Goal: Information Seeking & Learning: Learn about a topic

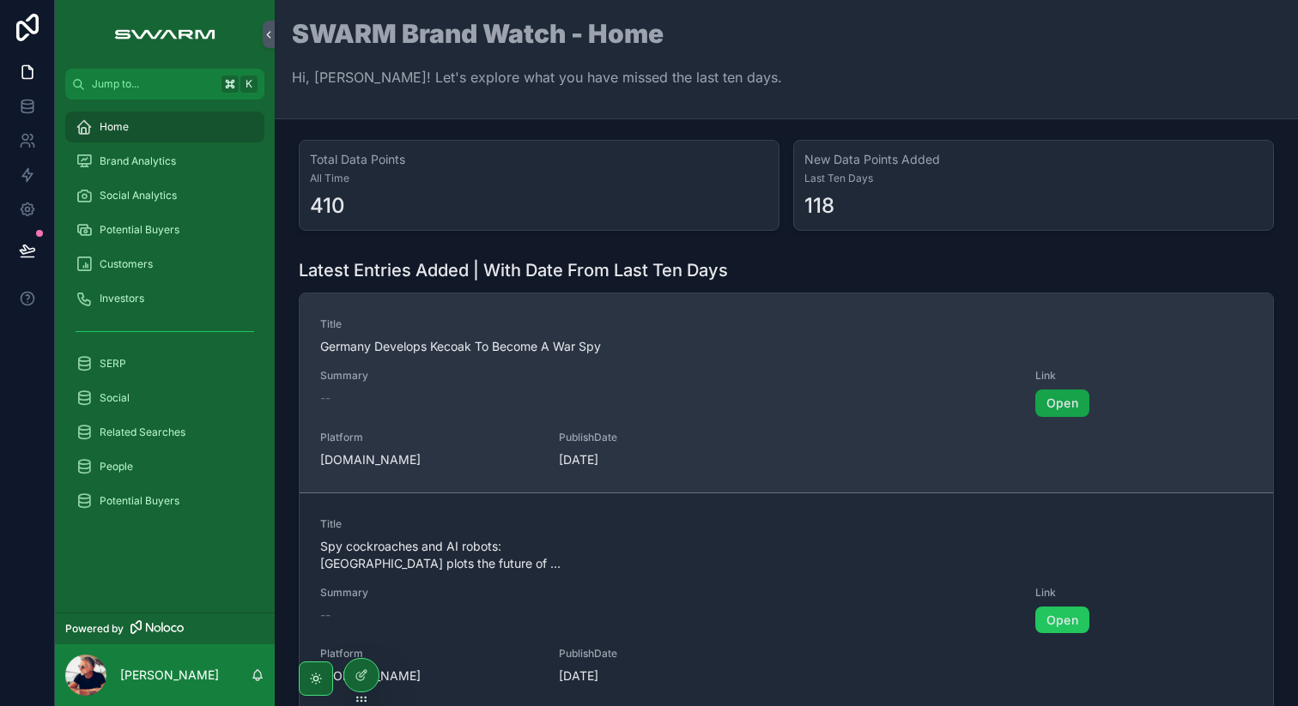
click at [1060, 404] on link "Open" at bounding box center [1062, 403] width 54 height 27
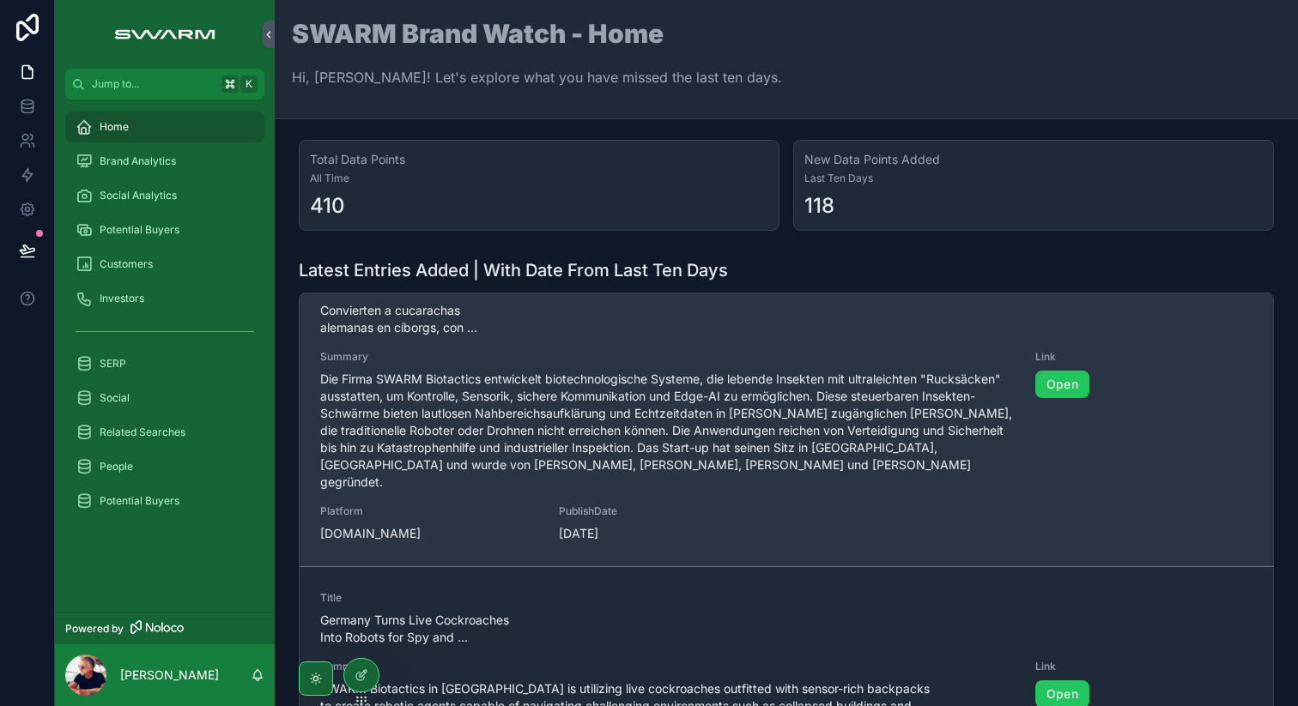
scroll to position [451, 0]
click at [1070, 388] on link "Open" at bounding box center [1062, 386] width 54 height 27
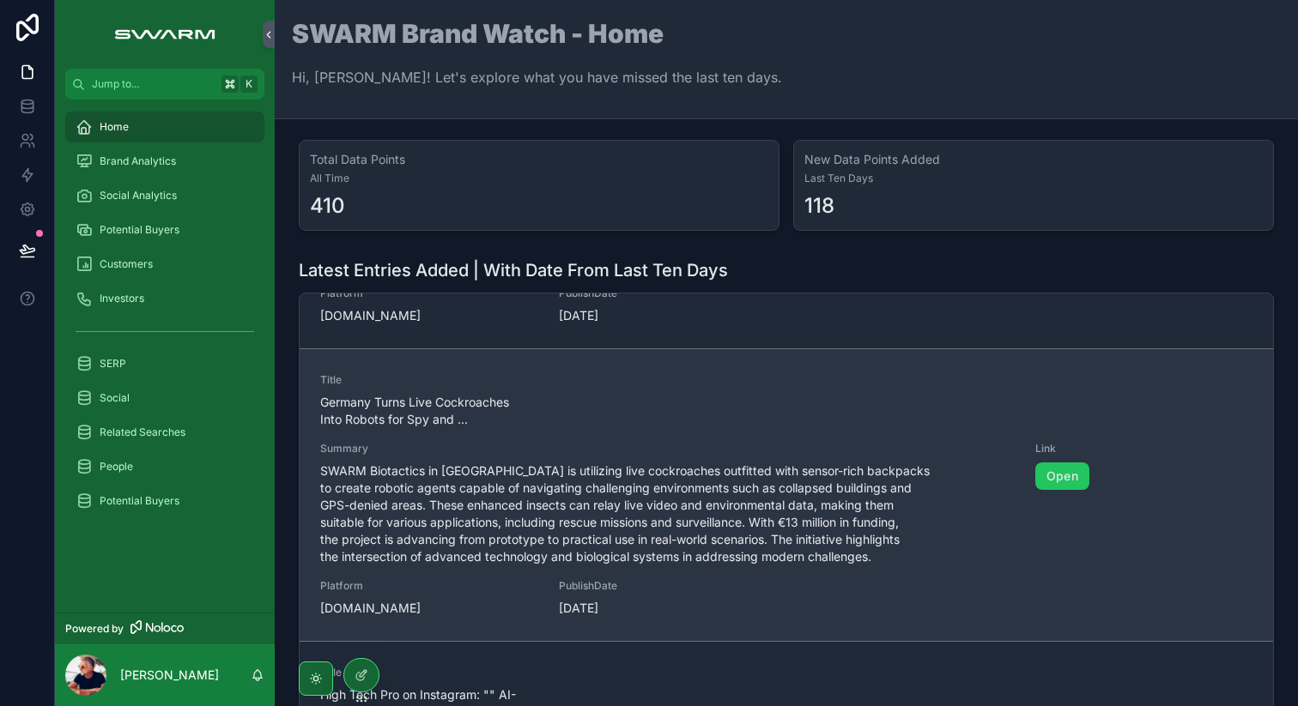
scroll to position [676, 0]
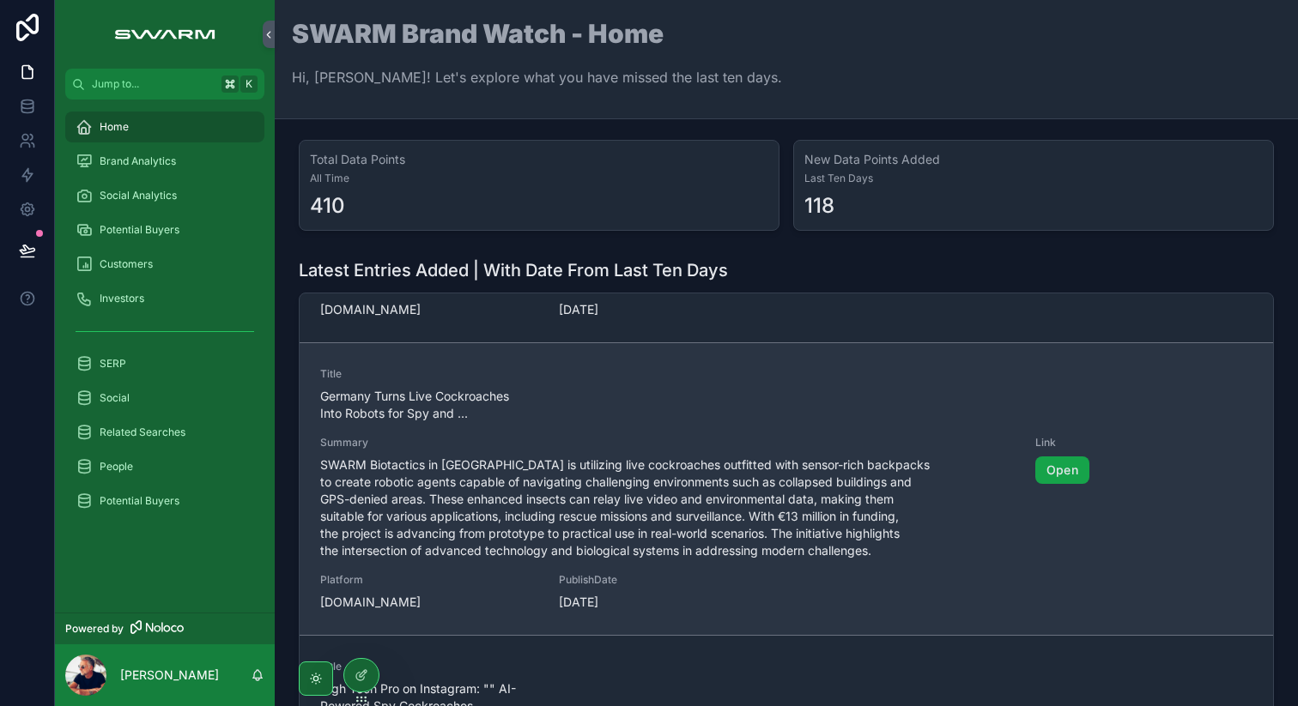
click at [1055, 457] on link "Open" at bounding box center [1062, 470] width 54 height 27
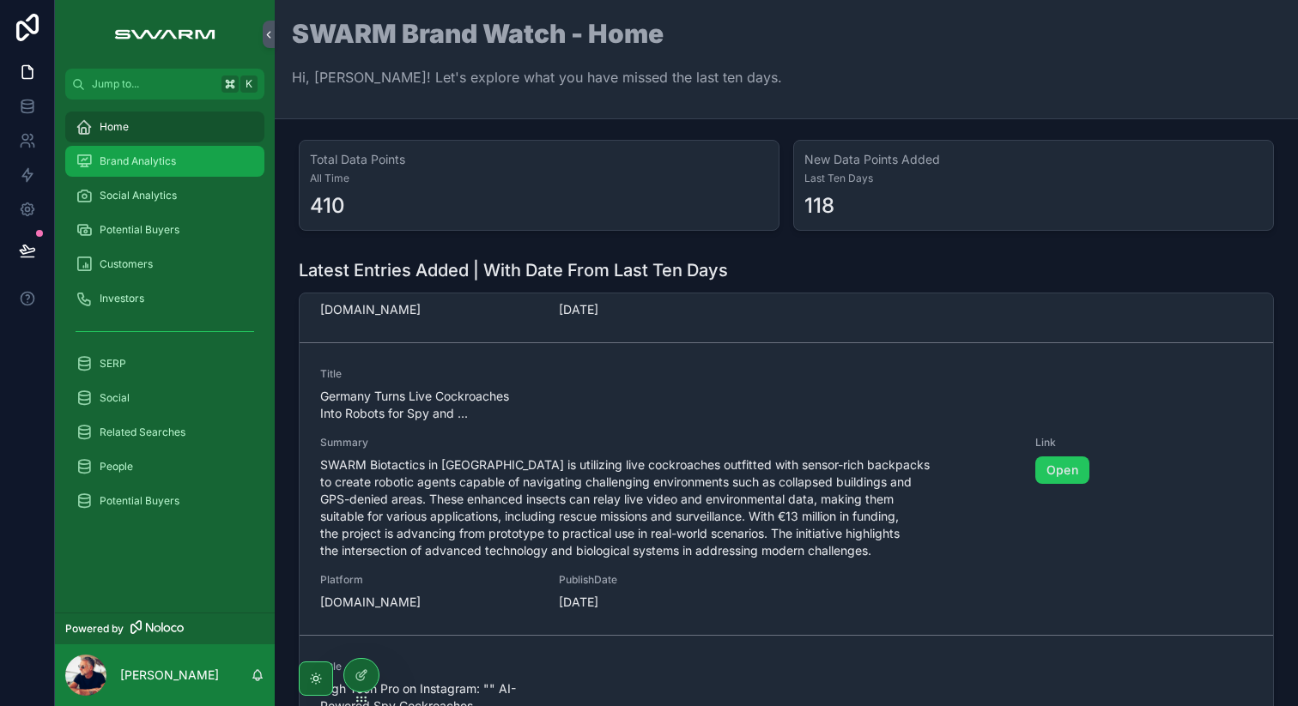
click at [155, 163] on span "Brand Analytics" at bounding box center [138, 162] width 76 height 14
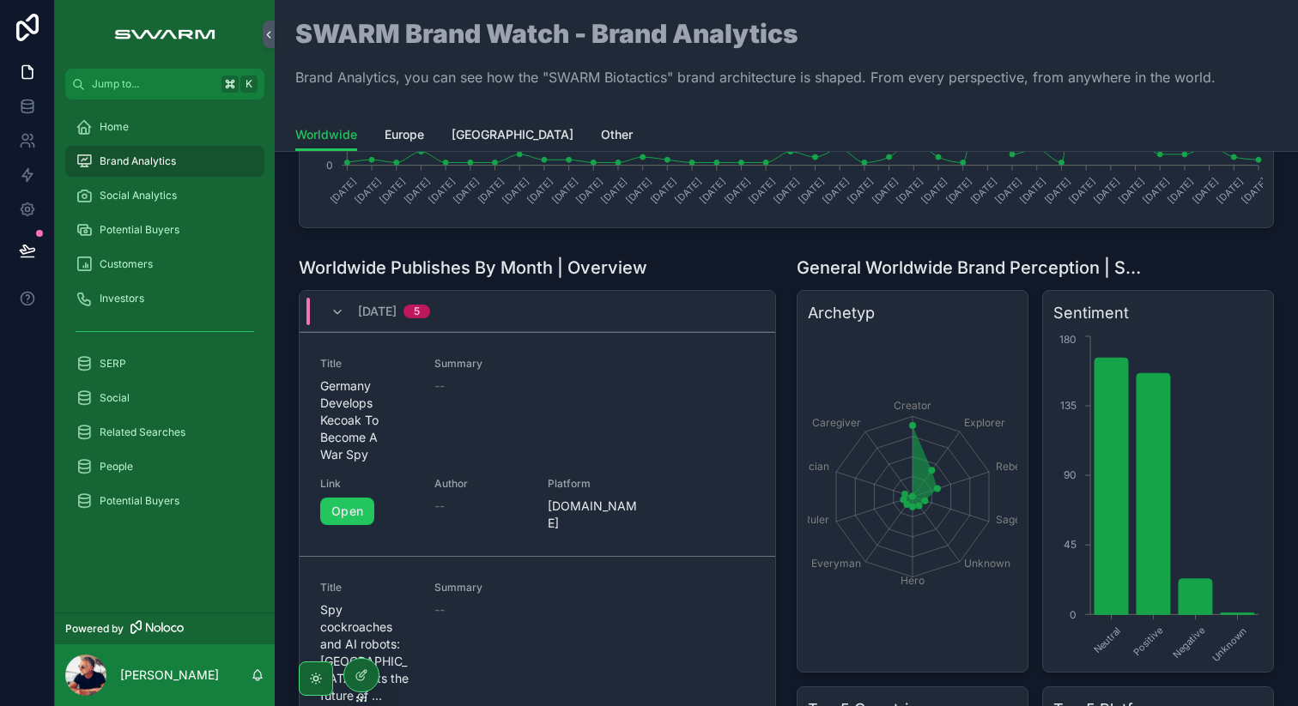
scroll to position [336, 0]
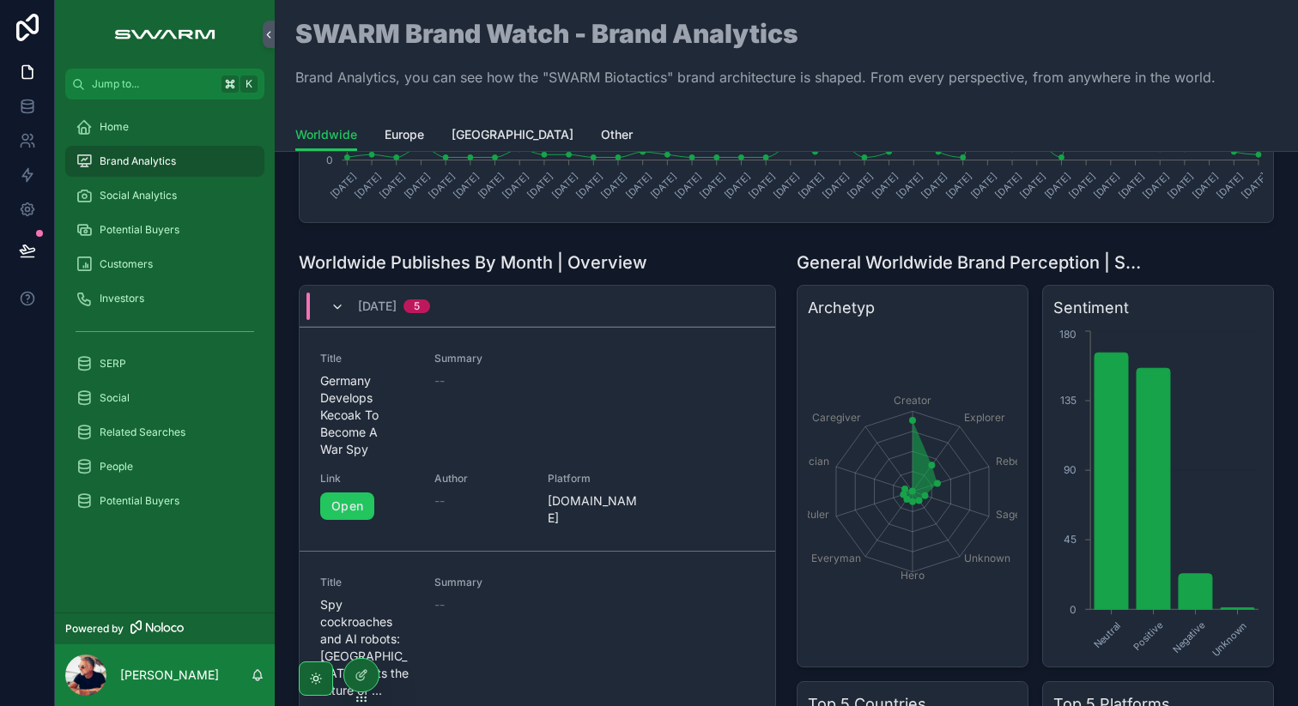
click at [335, 307] on icon "scrollable content" at bounding box center [337, 307] width 14 height 14
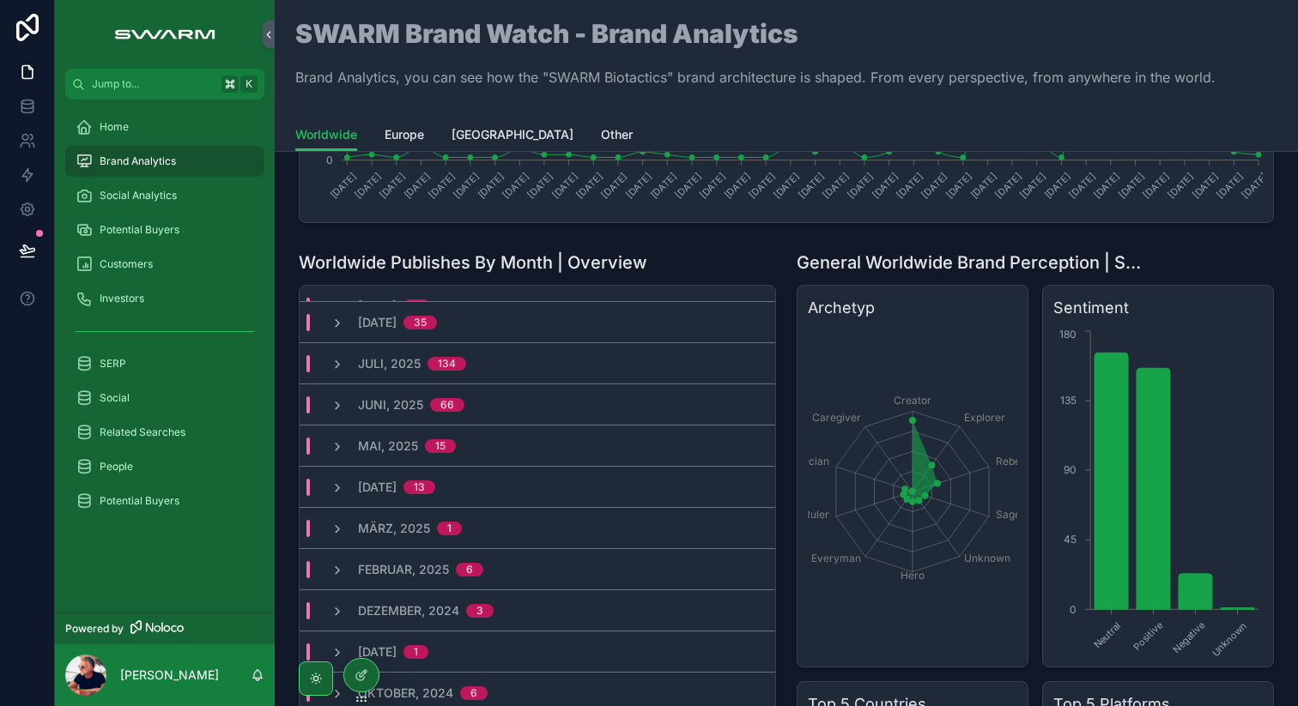
scroll to position [24, 0]
click at [337, 364] on icon "scrollable content" at bounding box center [337, 367] width 14 height 14
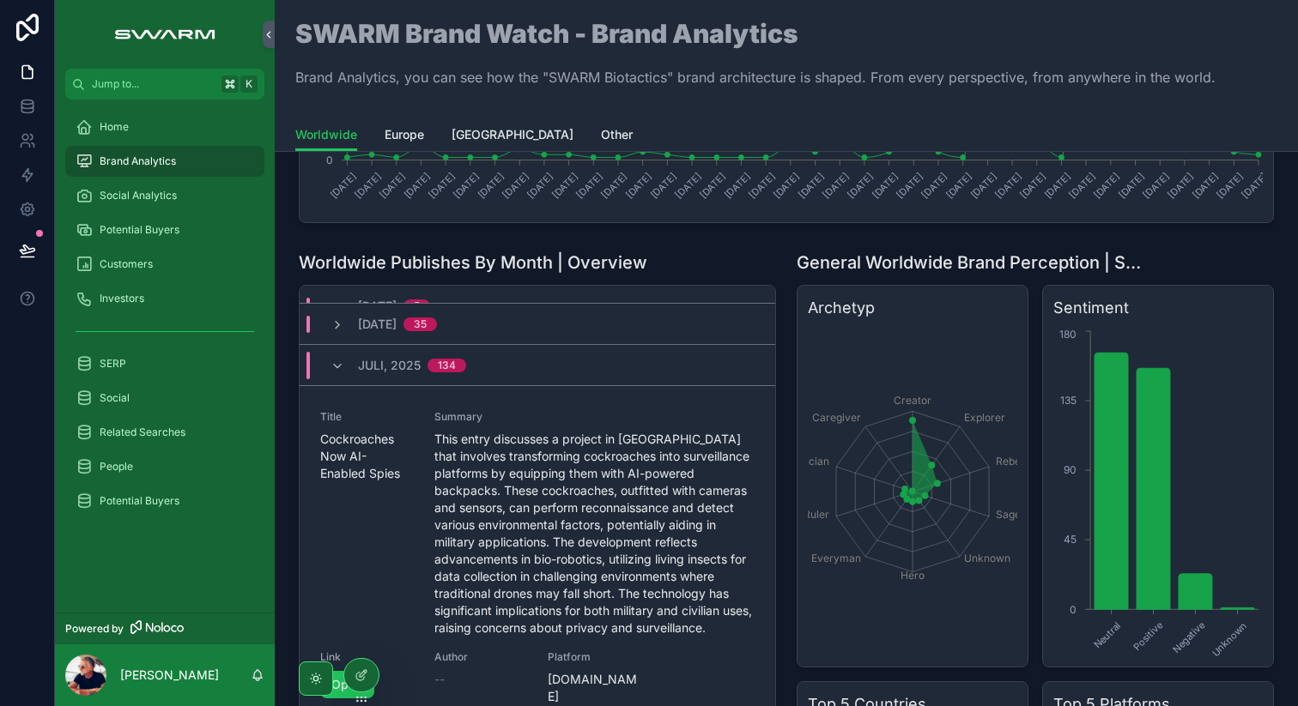
click at [337, 364] on icon "scrollable content" at bounding box center [337, 367] width 14 height 14
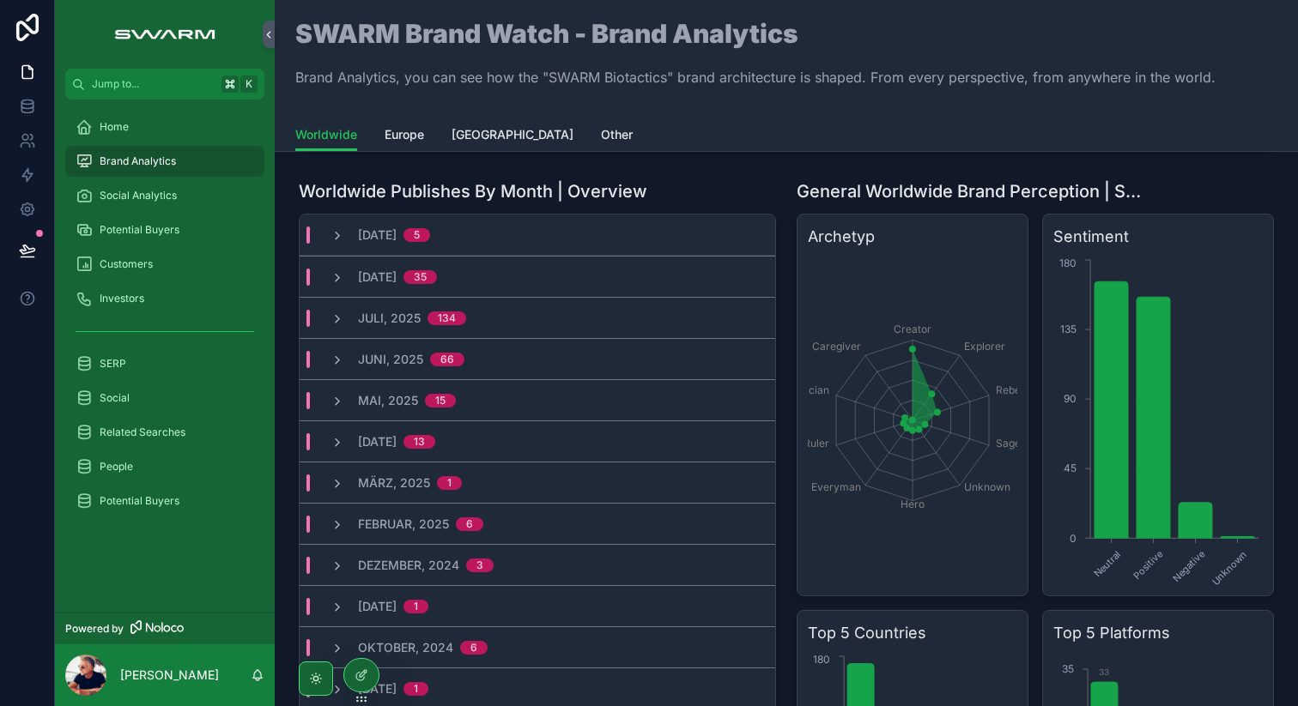
scroll to position [142, 0]
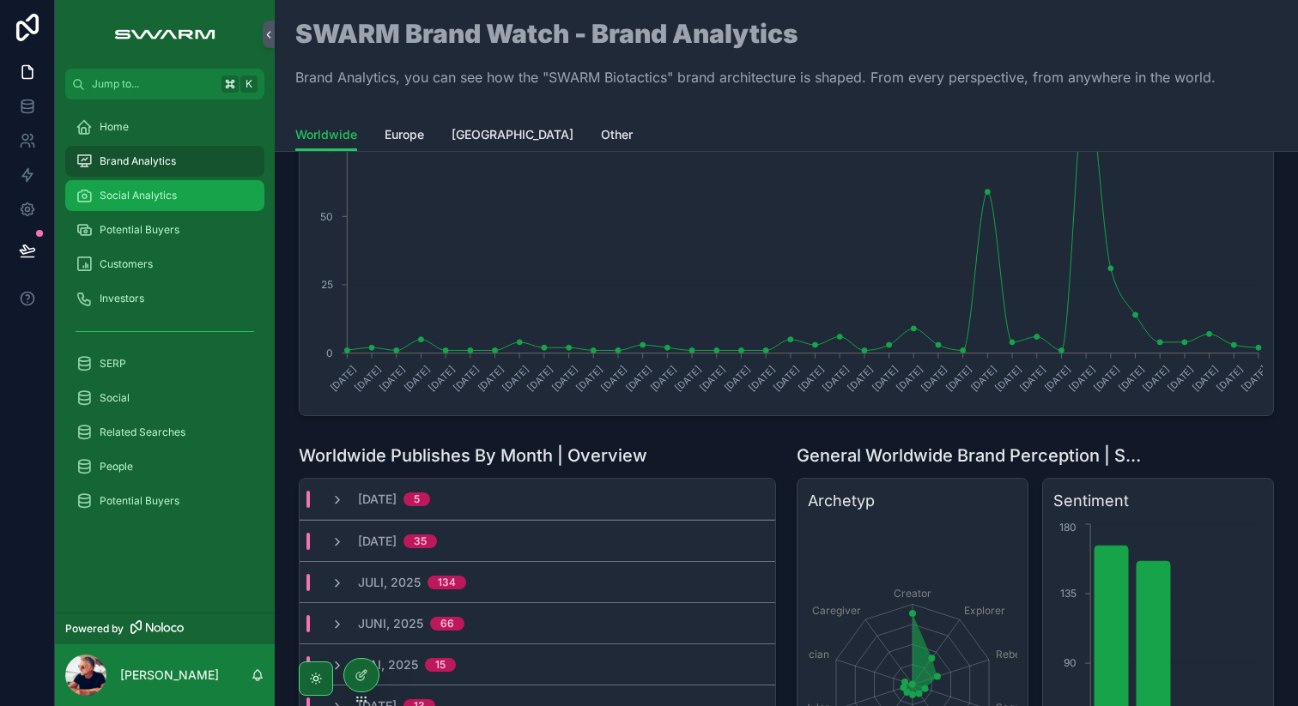
click at [139, 193] on span "Social Analytics" at bounding box center [138, 196] width 77 height 14
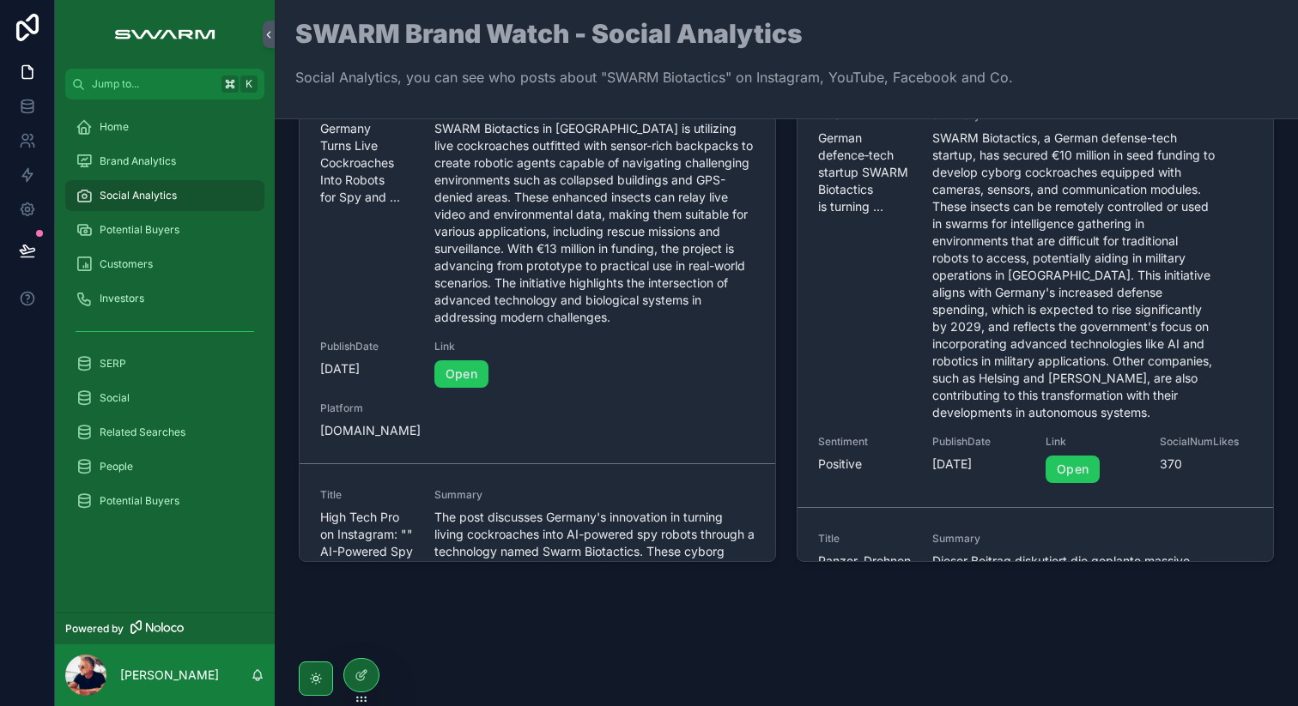
scroll to position [1348, 0]
click at [165, 501] on span "Potential Buyers" at bounding box center [140, 501] width 80 height 14
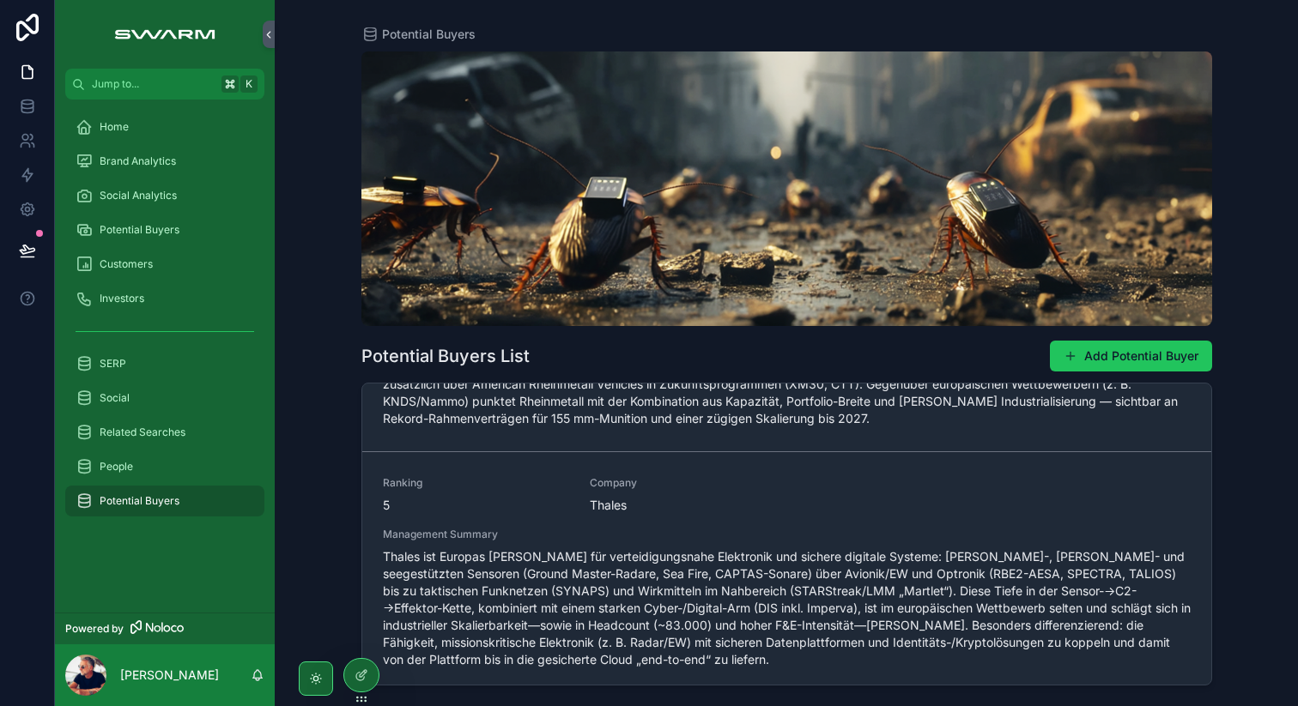
scroll to position [1024, 0]
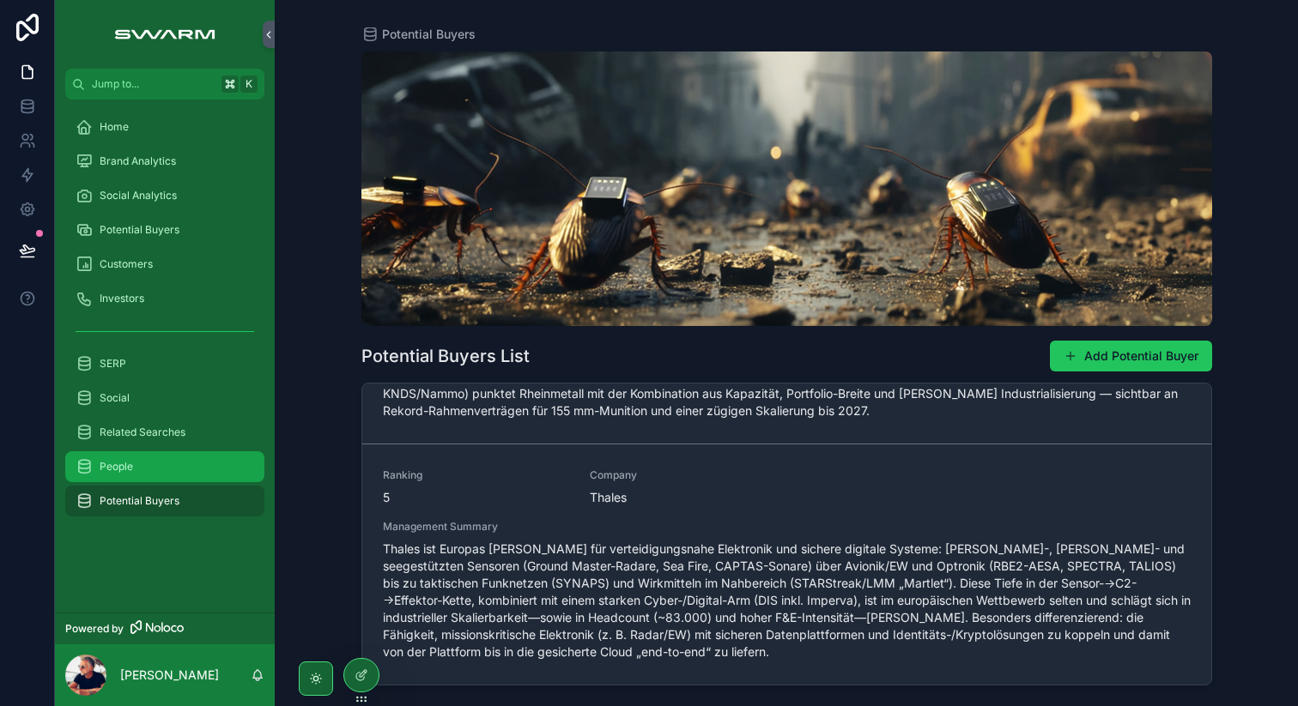
click at [116, 472] on span "People" at bounding box center [116, 467] width 33 height 14
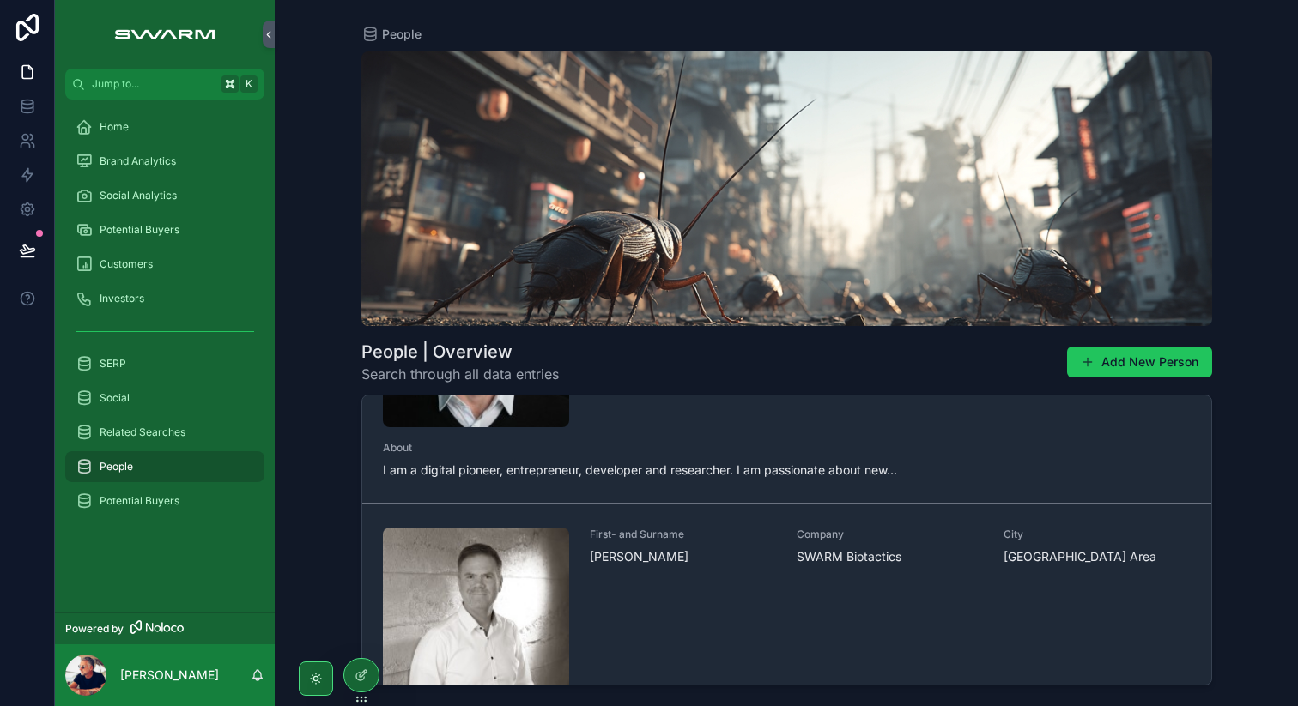
scroll to position [858, 0]
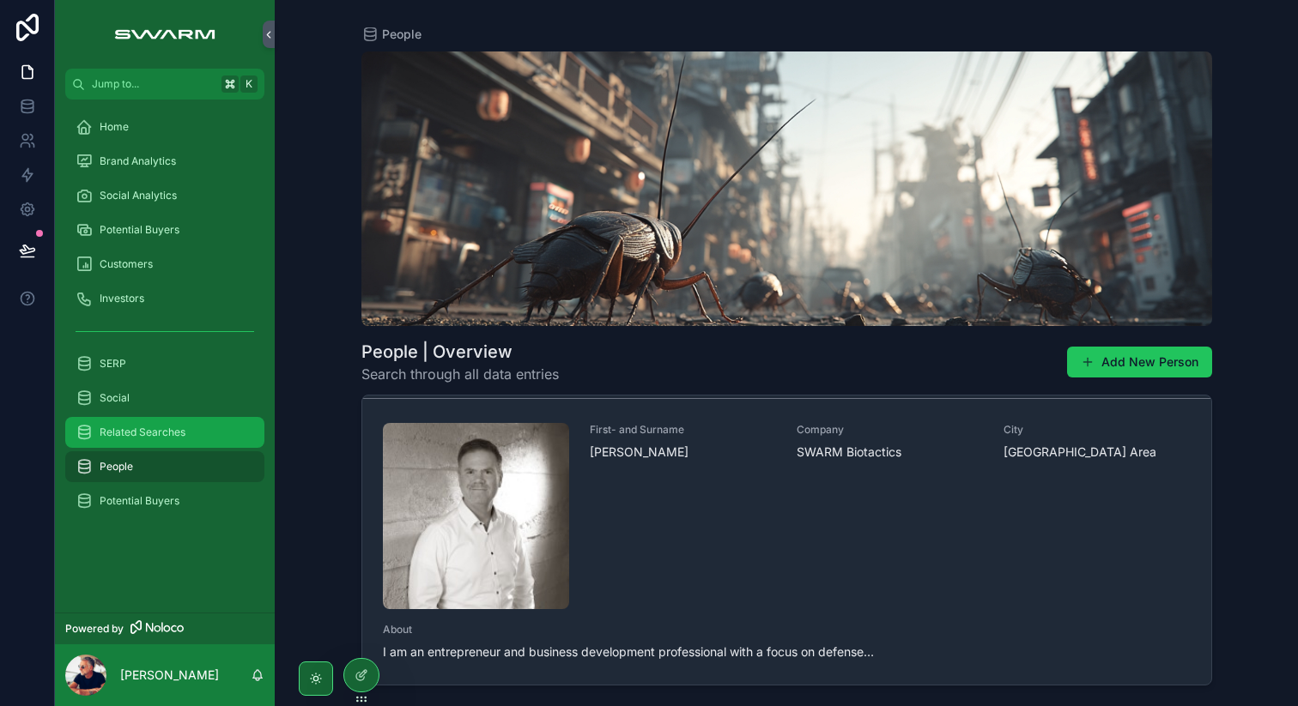
click at [167, 432] on span "Related Searches" at bounding box center [143, 433] width 86 height 14
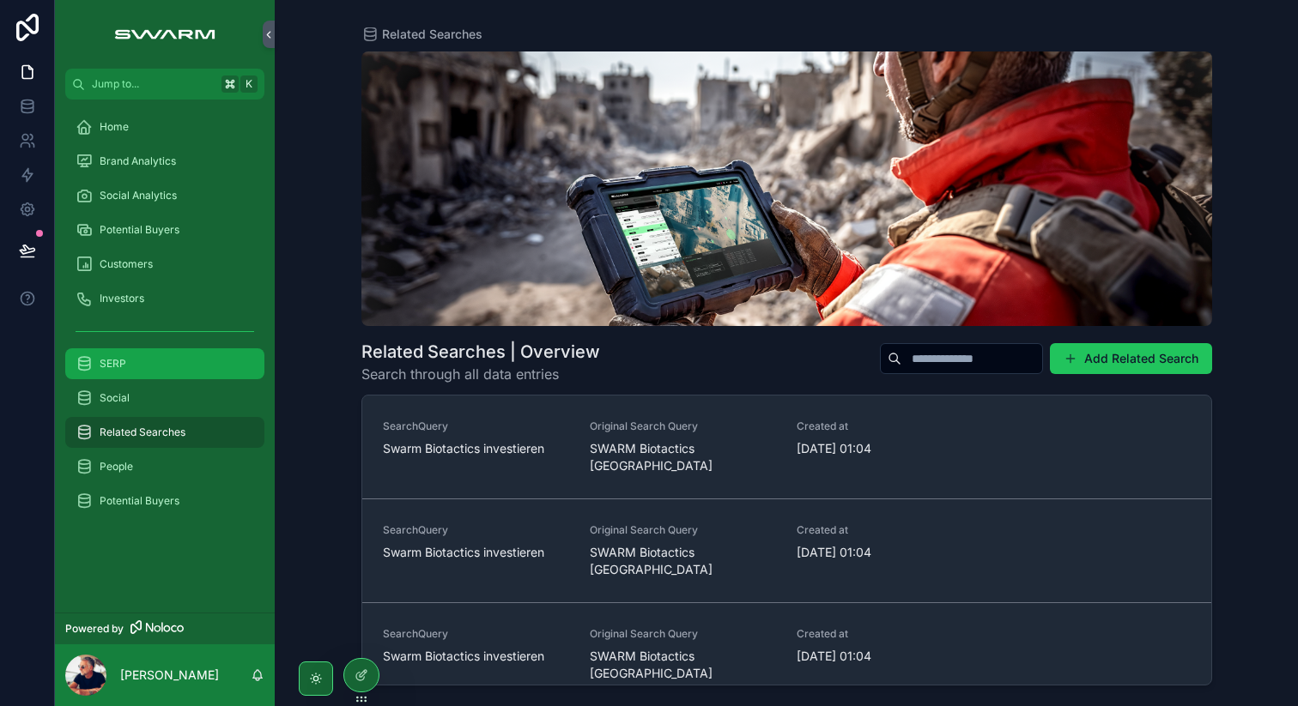
click at [130, 367] on div "SERP" at bounding box center [165, 363] width 179 height 27
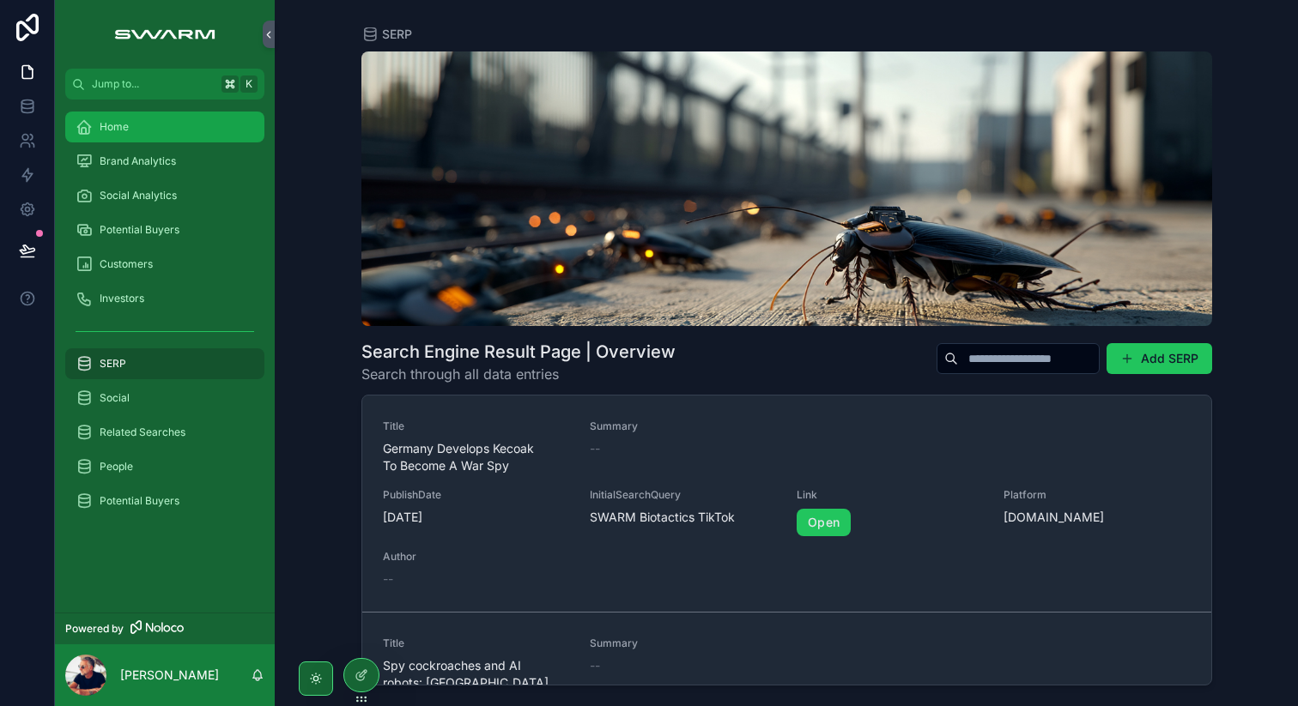
click at [118, 133] on span "Home" at bounding box center [114, 127] width 29 height 14
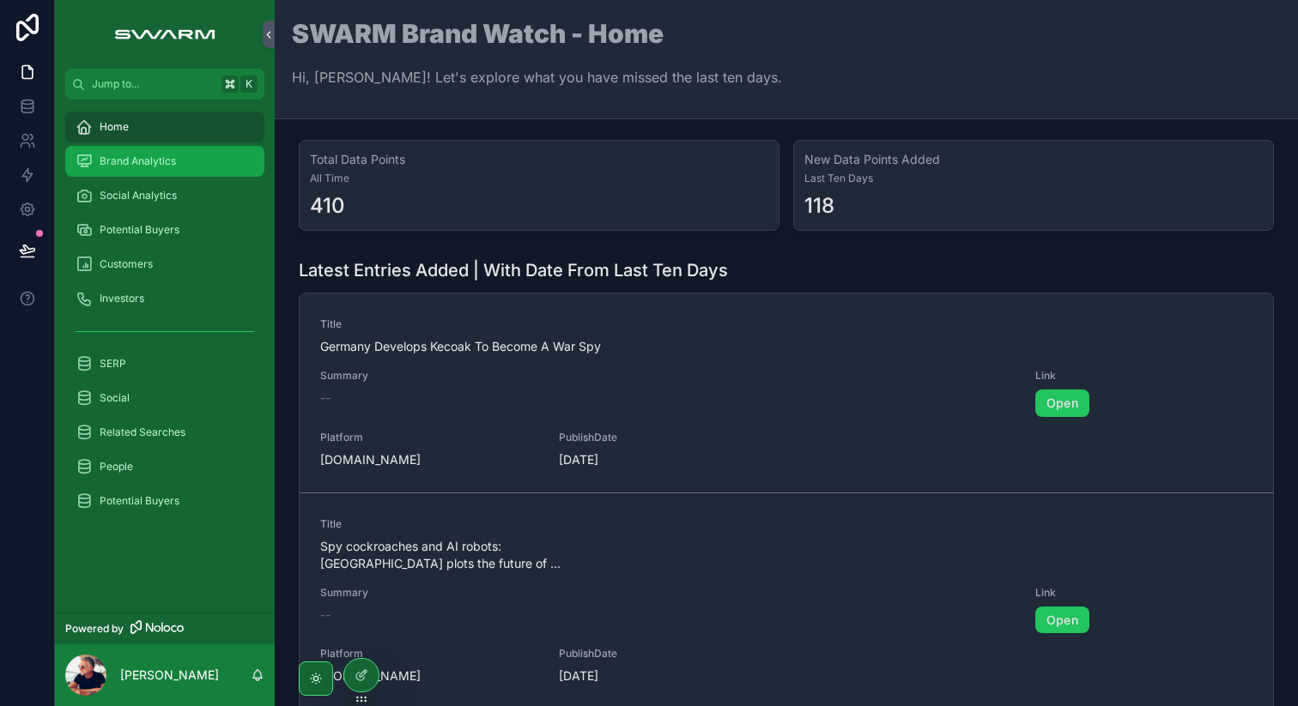
click at [147, 160] on span "Brand Analytics" at bounding box center [138, 162] width 76 height 14
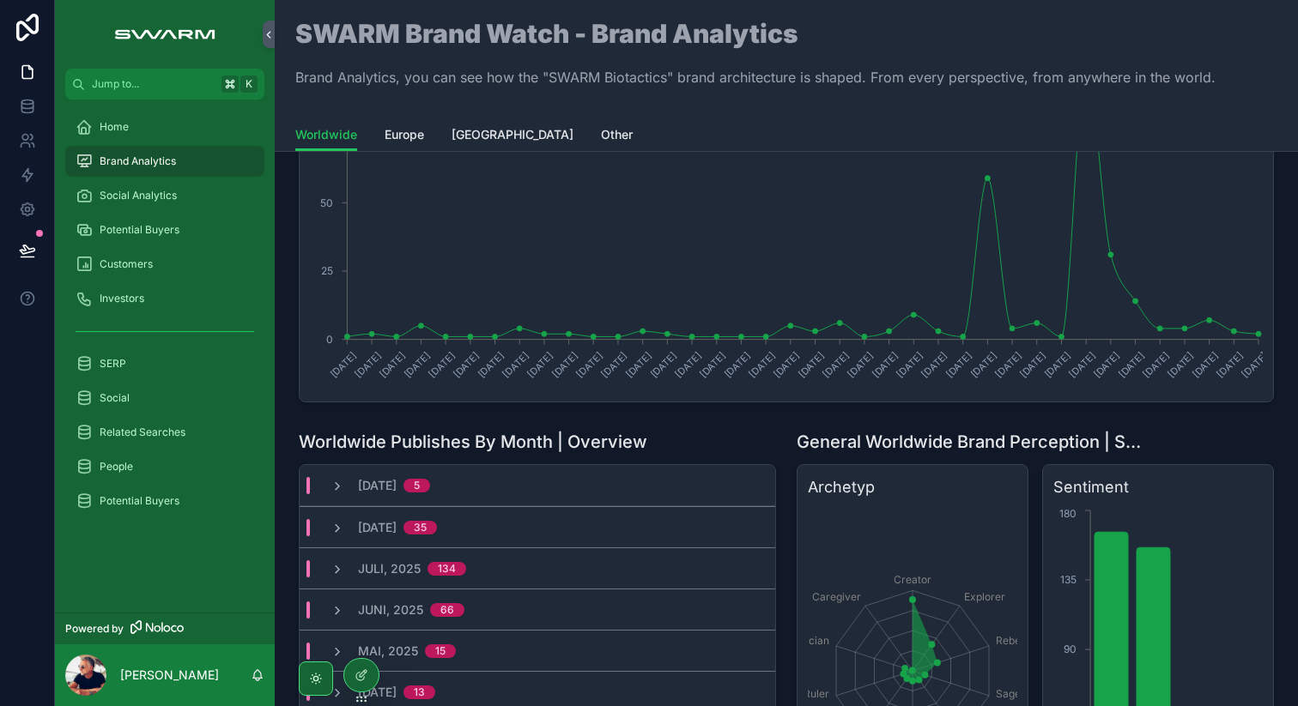
scroll to position [205, 0]
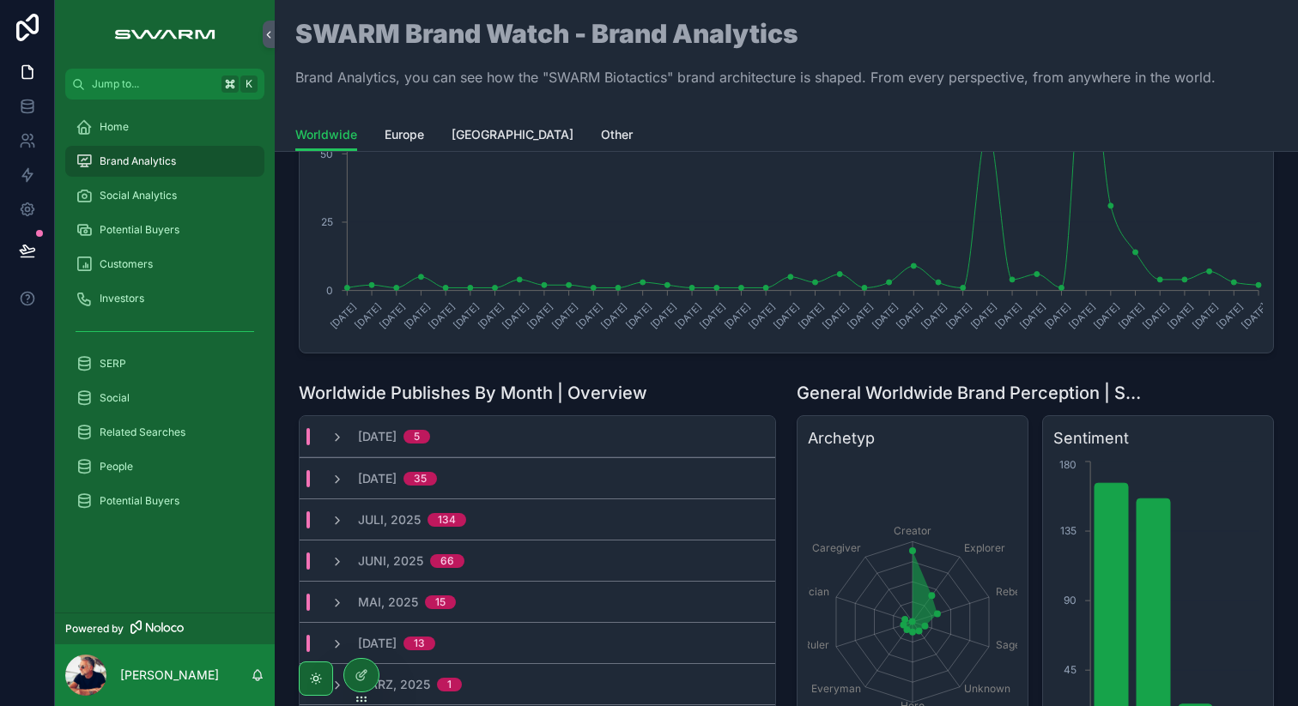
click at [397, 432] on span "[DATE]" at bounding box center [377, 436] width 39 height 17
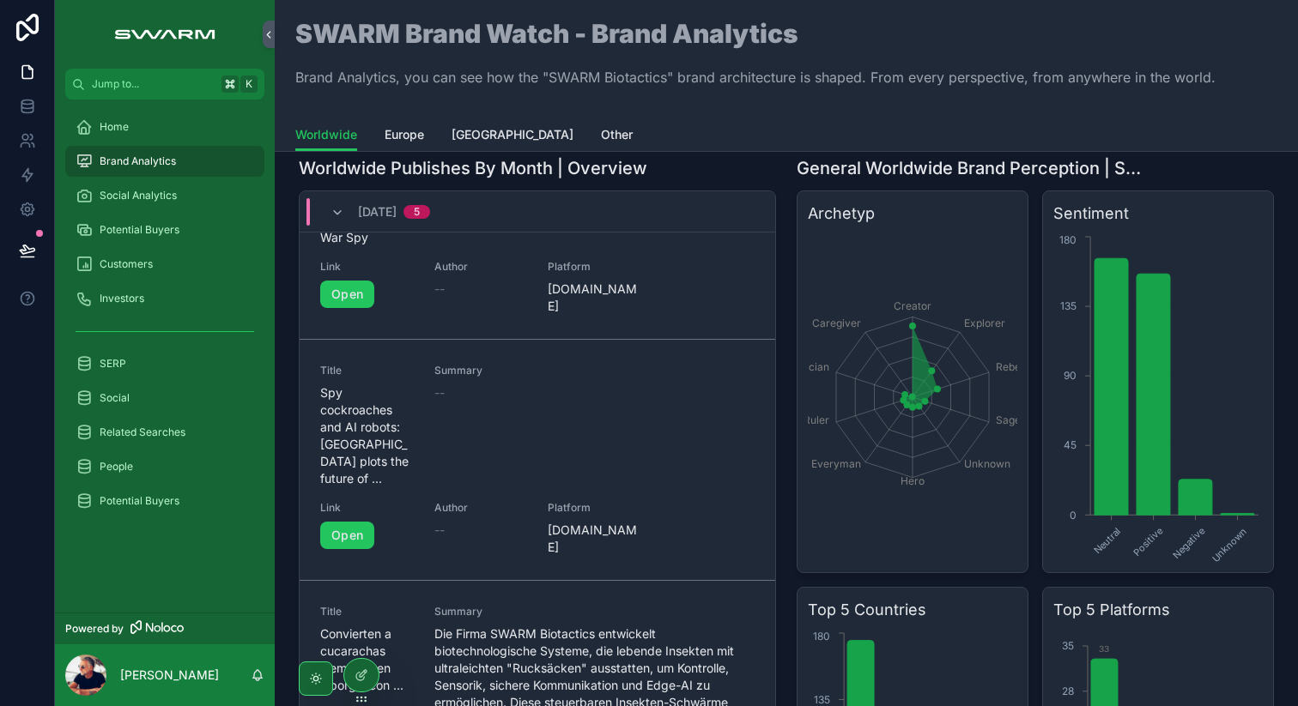
scroll to position [441, 0]
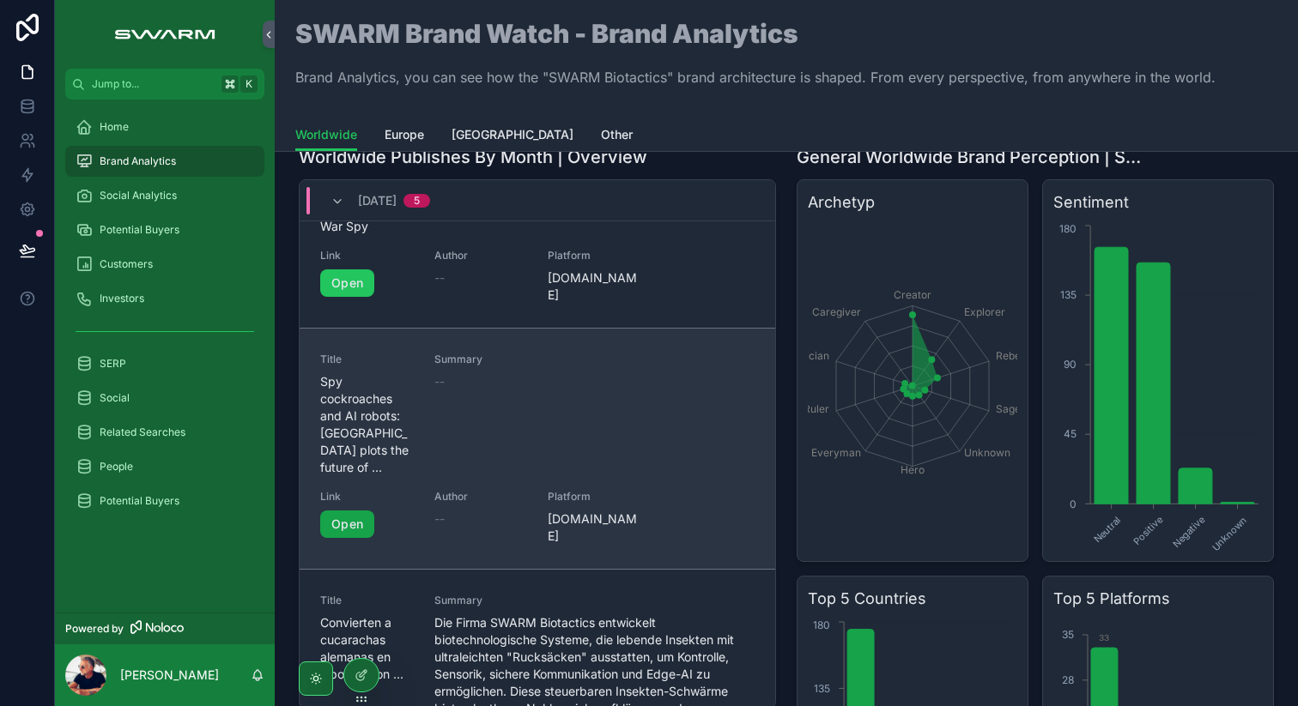
click at [360, 511] on link "Open" at bounding box center [347, 524] width 54 height 27
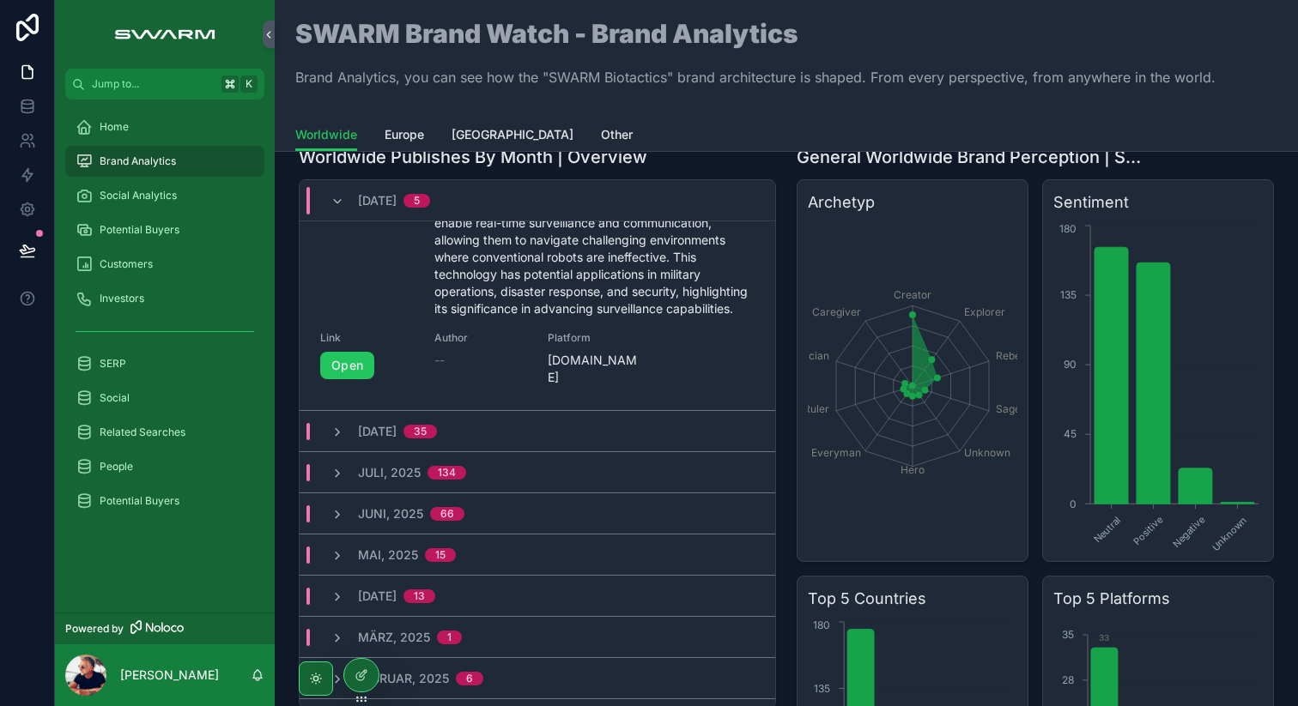
scroll to position [1302, 0]
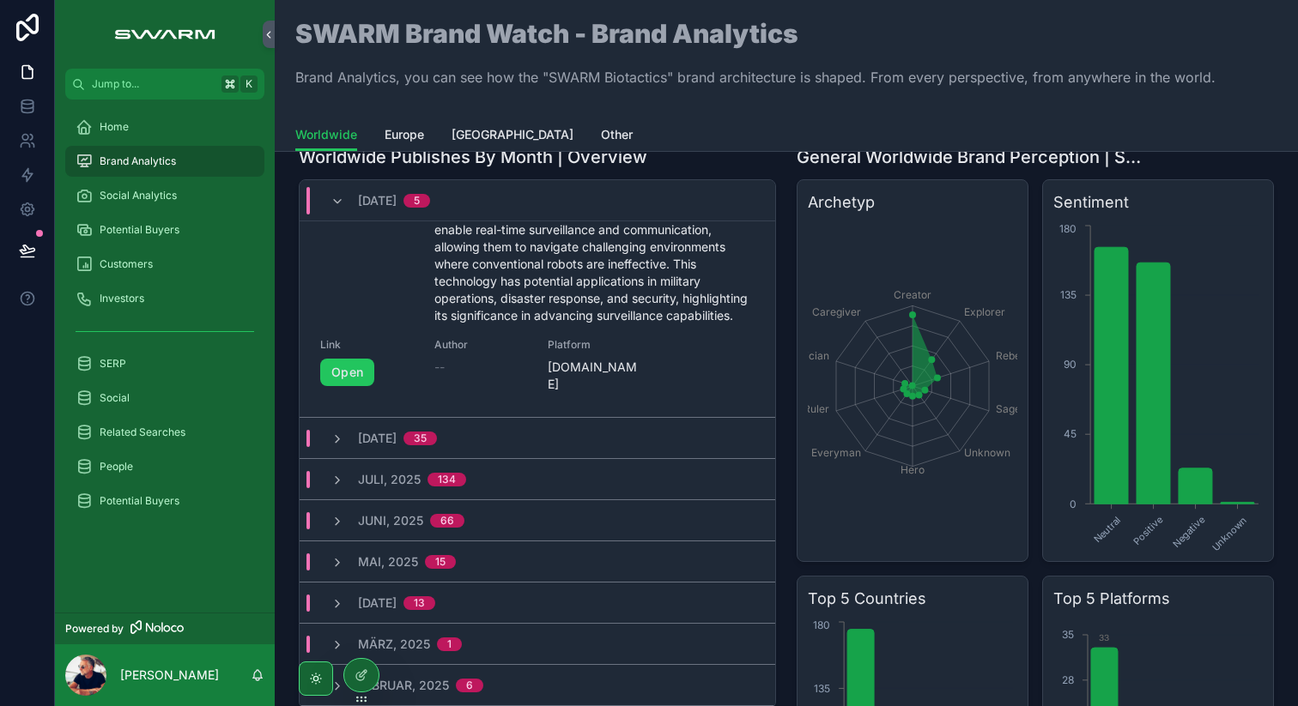
click at [458, 430] on div "[DATE] 35" at bounding box center [384, 438] width 148 height 17
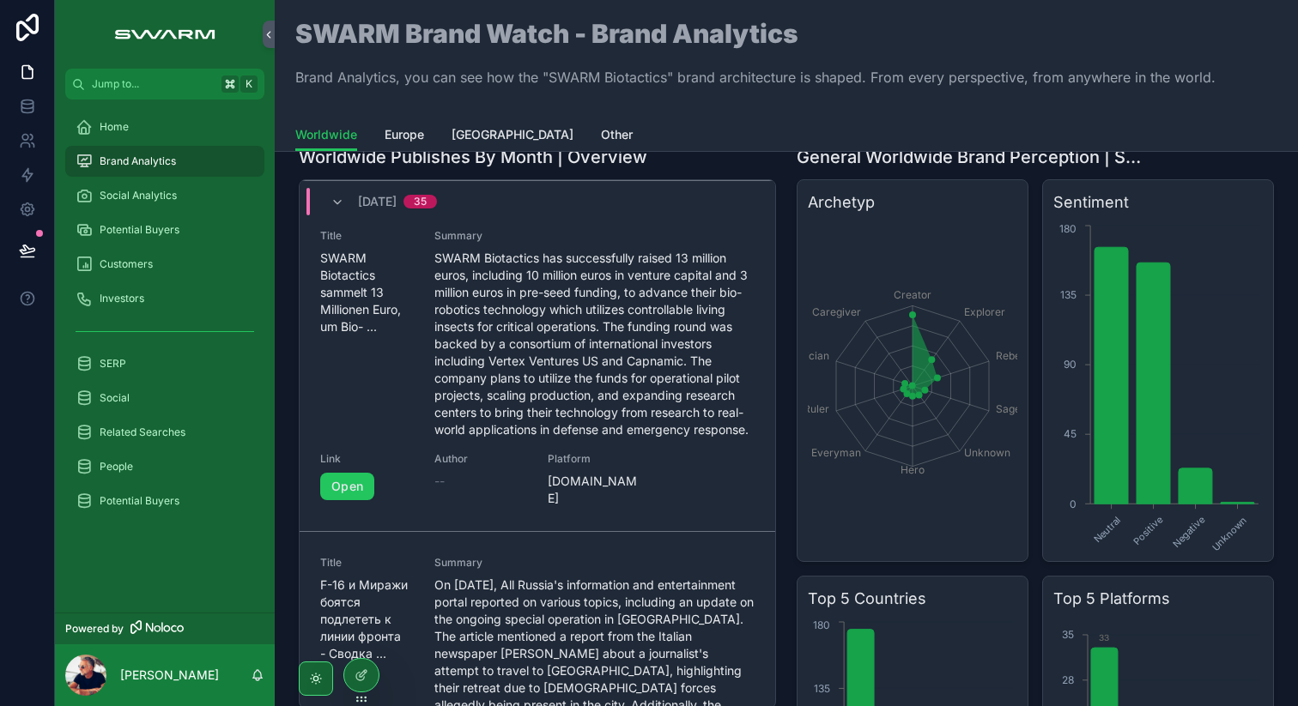
scroll to position [1977, 0]
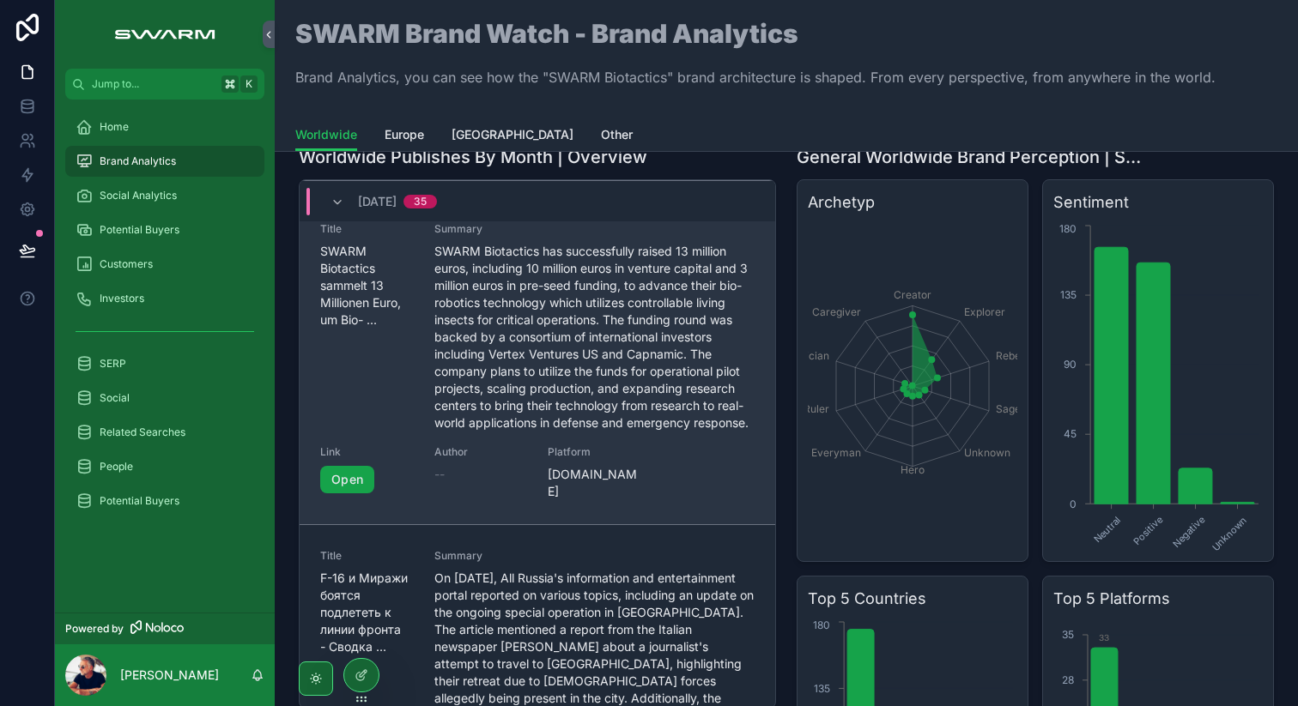
click at [372, 466] on link "Open" at bounding box center [347, 479] width 54 height 27
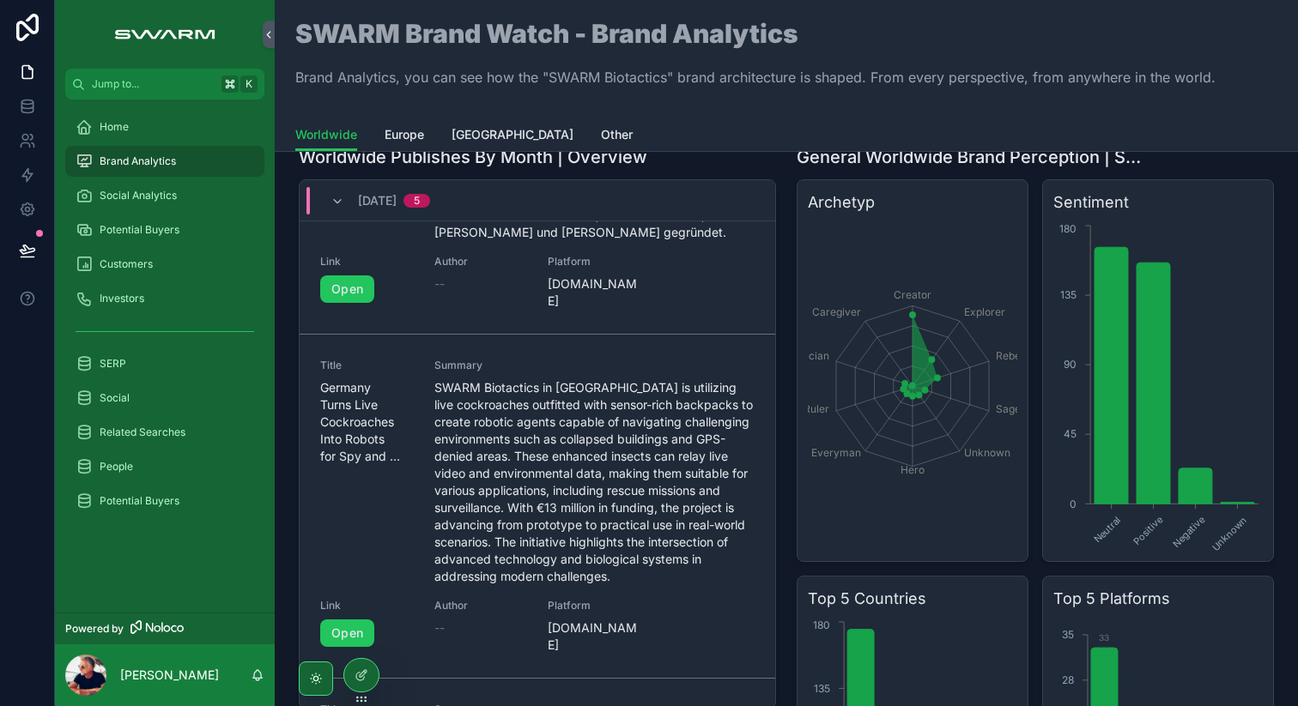
scroll to position [0, 0]
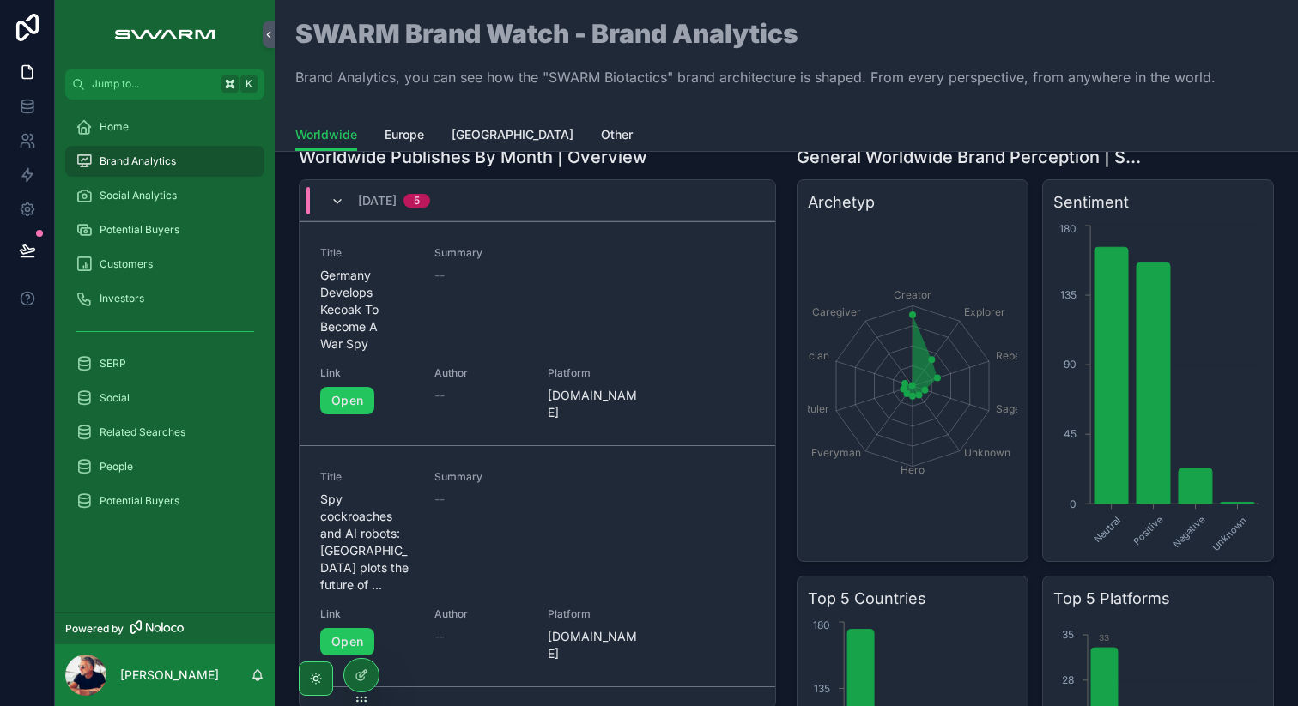
click at [340, 199] on icon "scrollable content" at bounding box center [337, 202] width 14 height 14
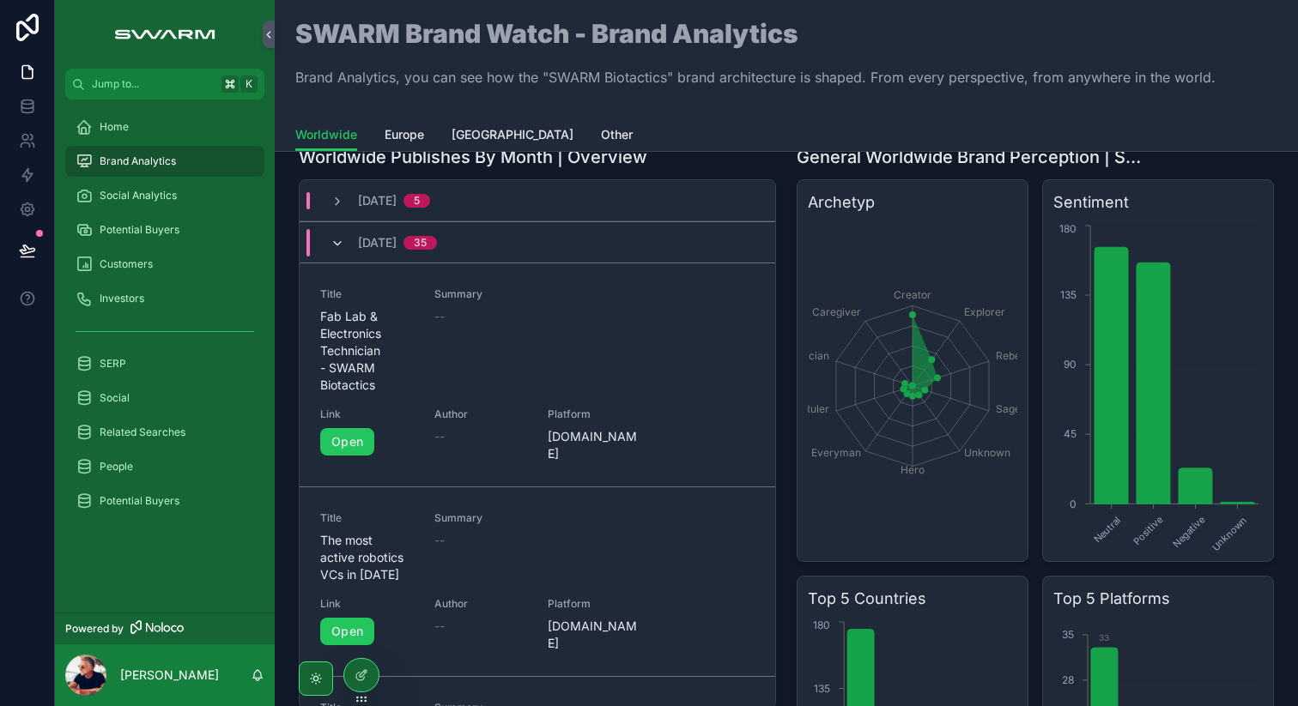
click at [330, 241] on icon "scrollable content" at bounding box center [337, 244] width 14 height 14
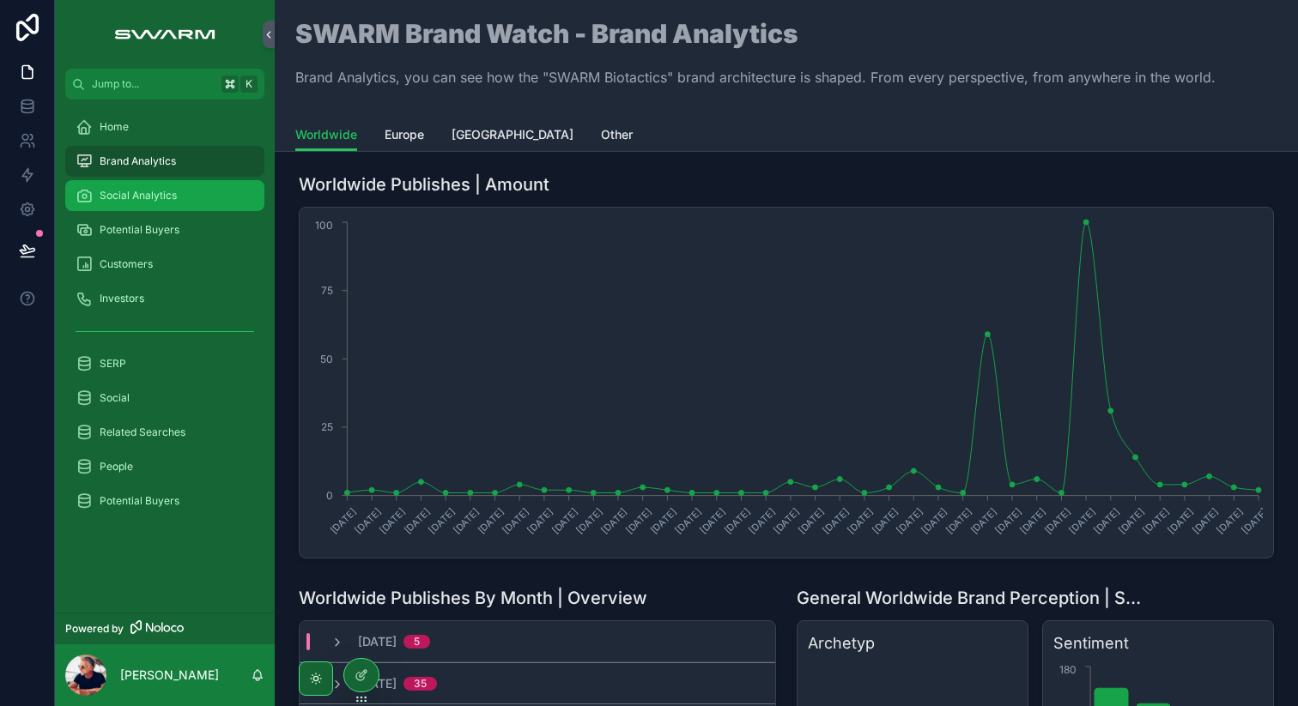
click at [149, 202] on span "Social Analytics" at bounding box center [138, 196] width 77 height 14
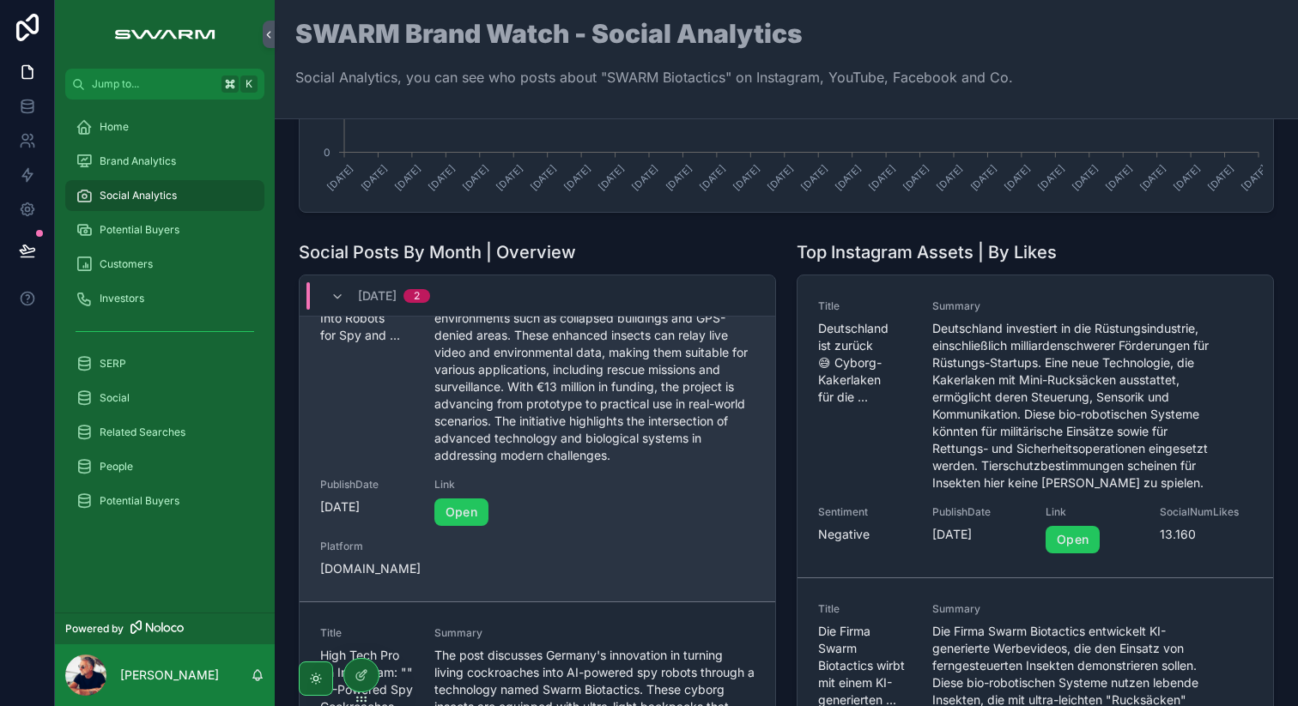
scroll to position [106, 0]
click at [467, 507] on link "Open" at bounding box center [461, 510] width 54 height 27
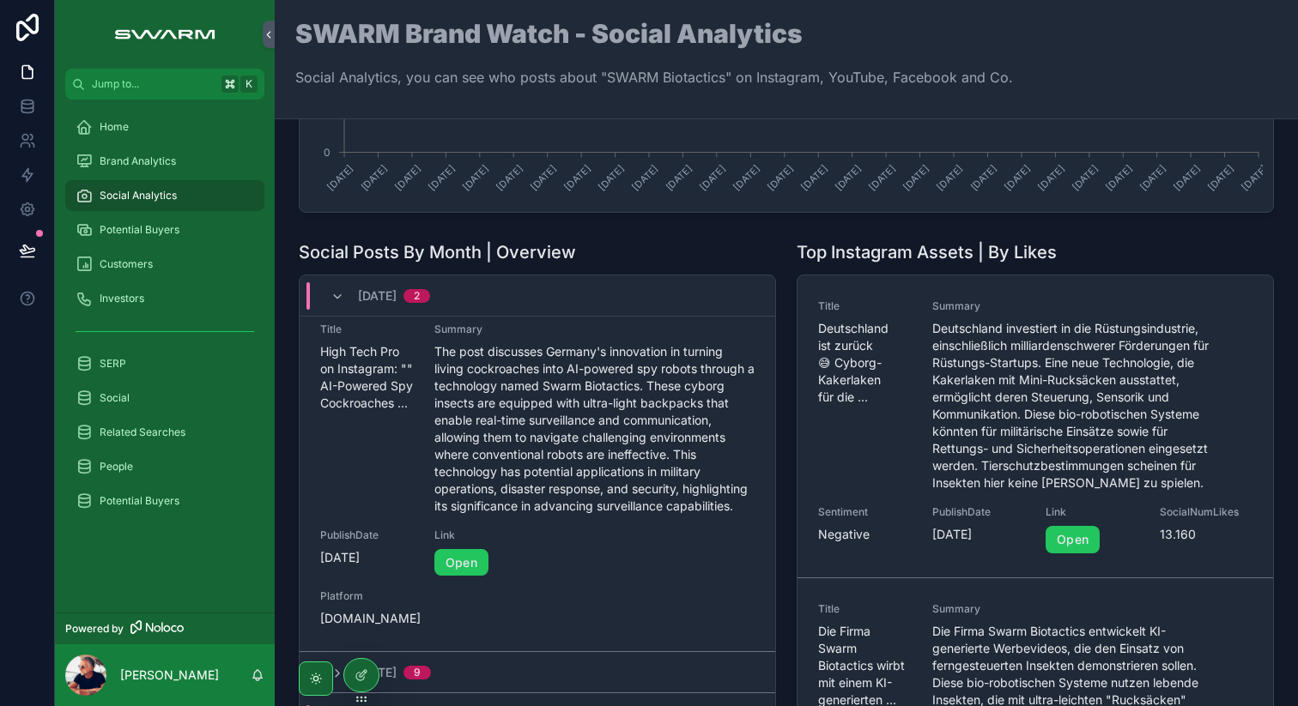
scroll to position [414, 0]
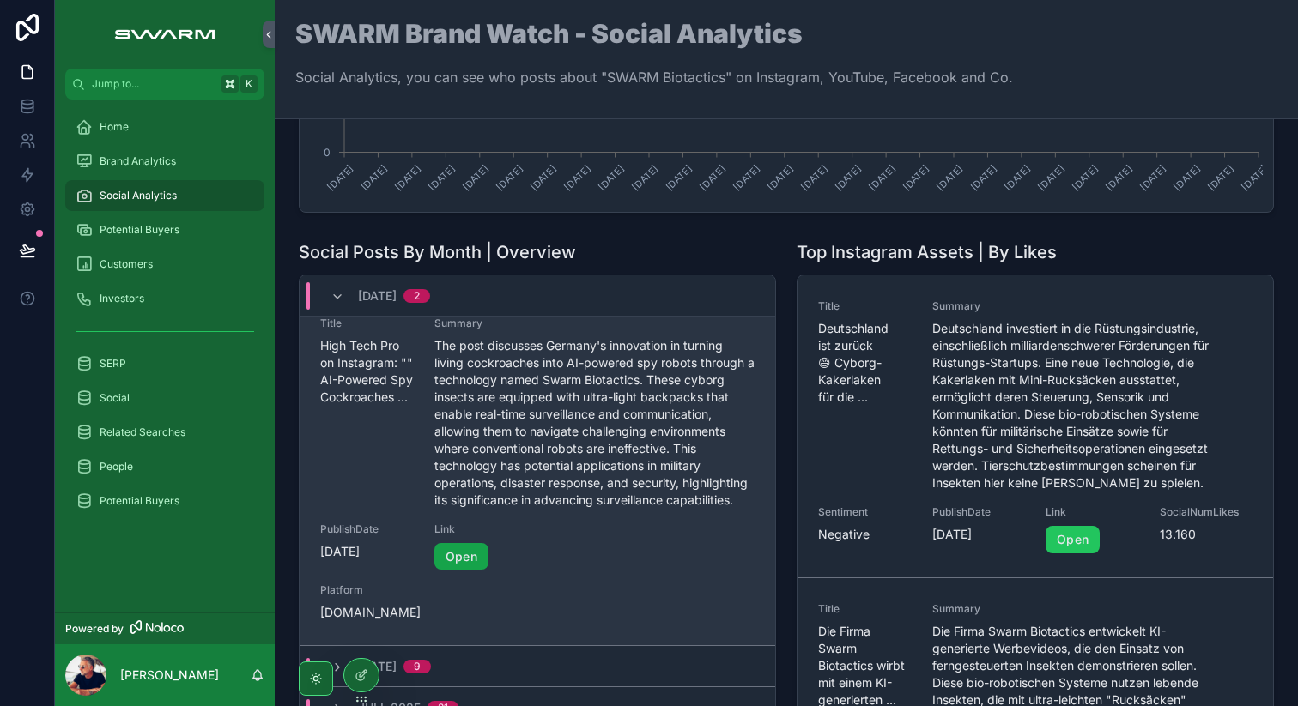
click at [465, 559] on link "Open" at bounding box center [461, 556] width 54 height 27
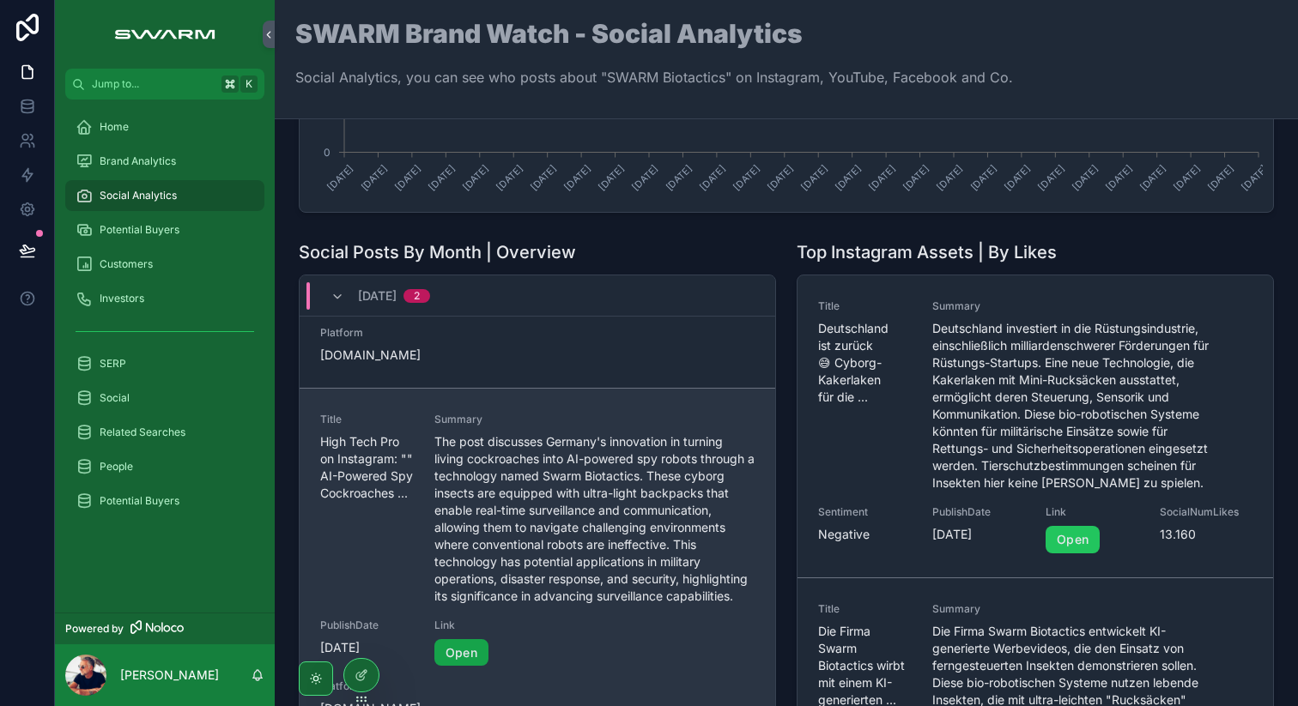
scroll to position [0, 0]
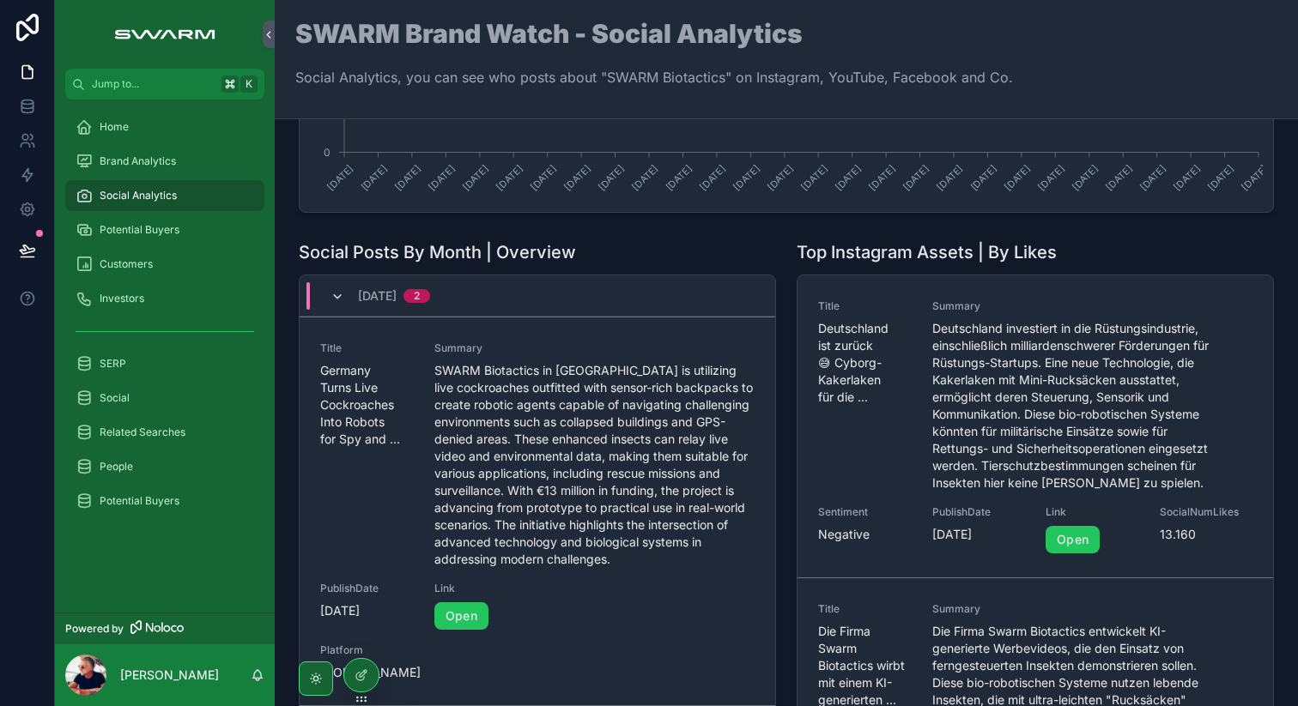
click at [337, 300] on icon "scrollable content" at bounding box center [337, 297] width 14 height 14
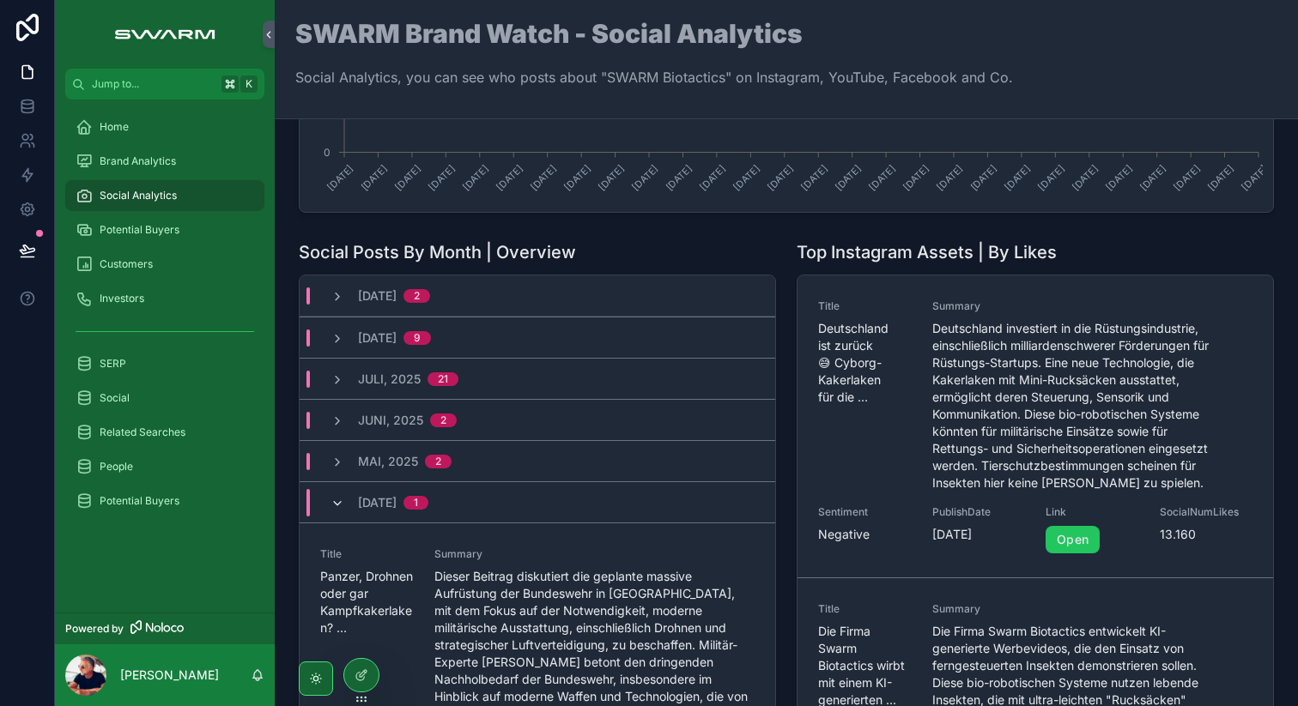
click at [343, 498] on icon "scrollable content" at bounding box center [337, 504] width 14 height 14
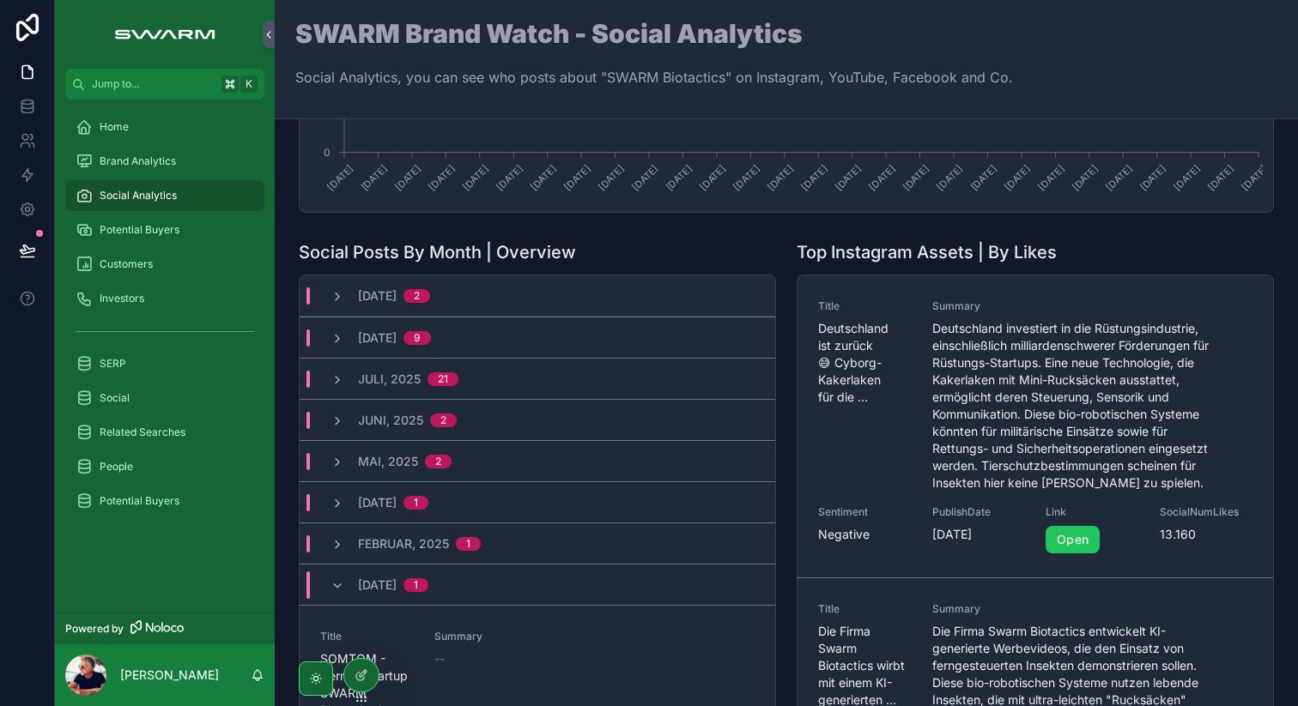
click at [389, 590] on span "[DATE]" at bounding box center [377, 585] width 39 height 17
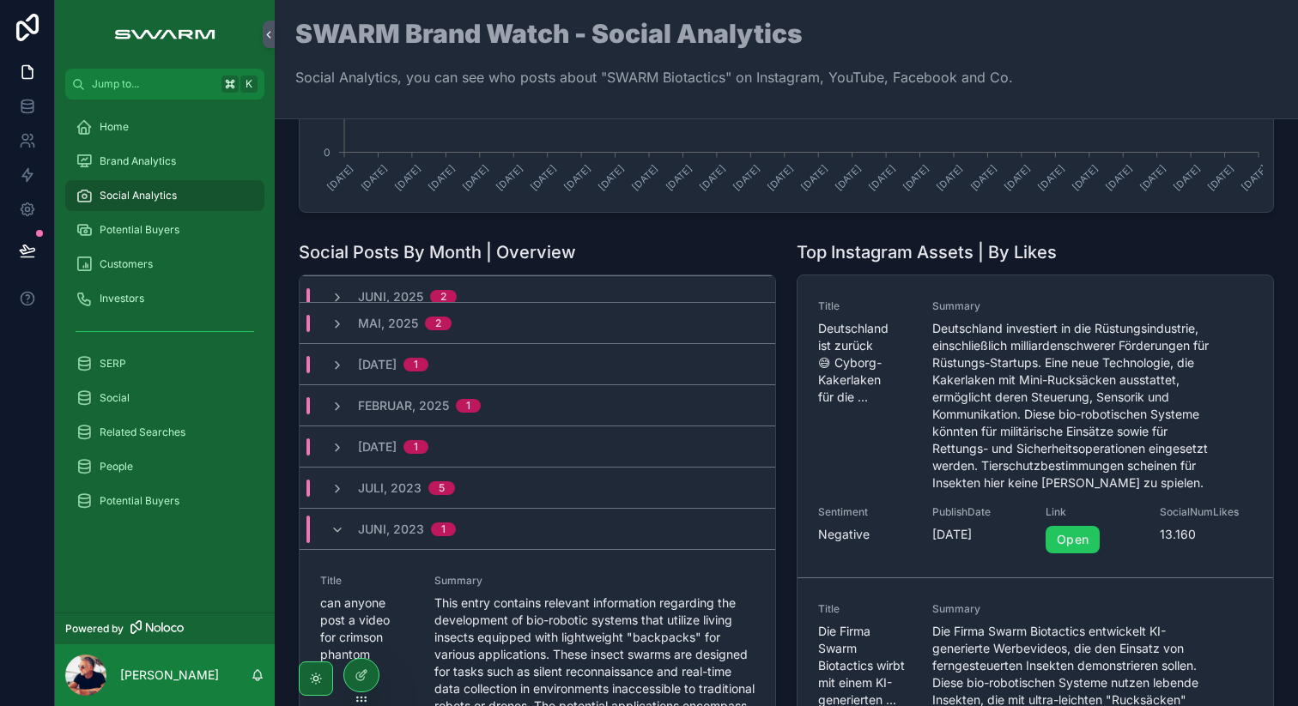
scroll to position [168, 0]
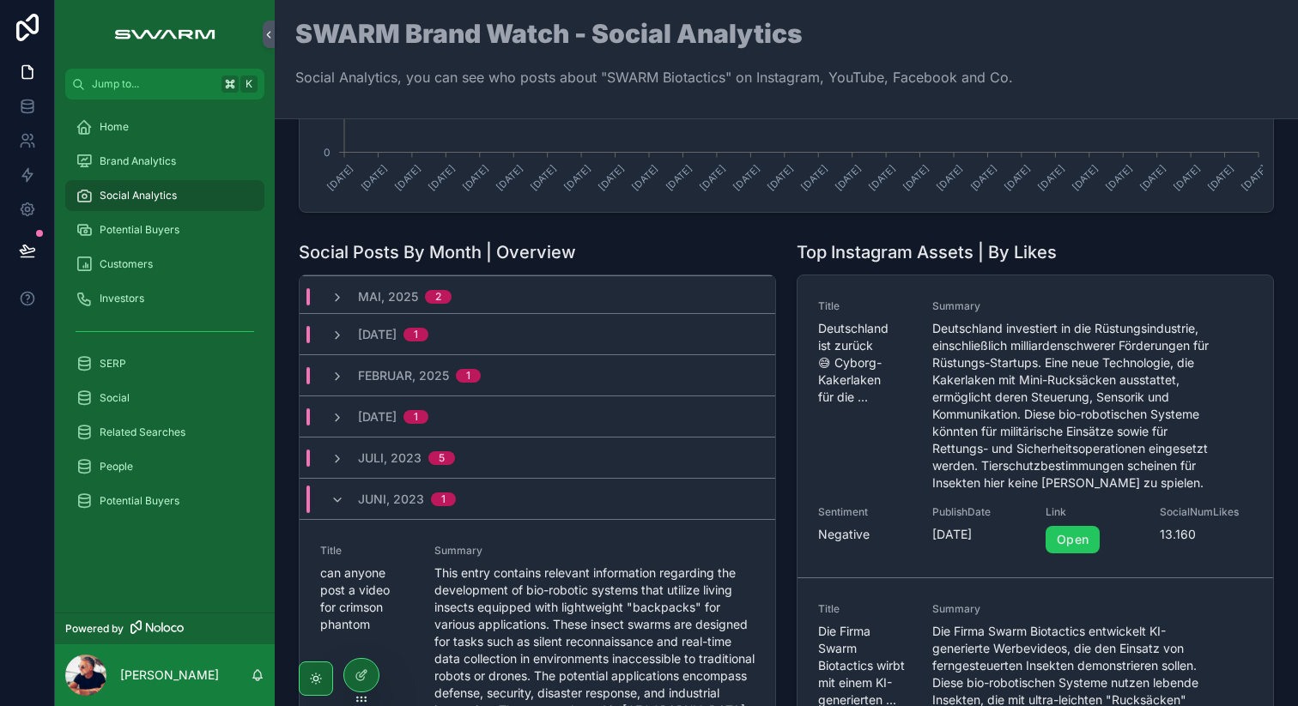
click at [399, 499] on span "Juni, 2023" at bounding box center [391, 499] width 66 height 17
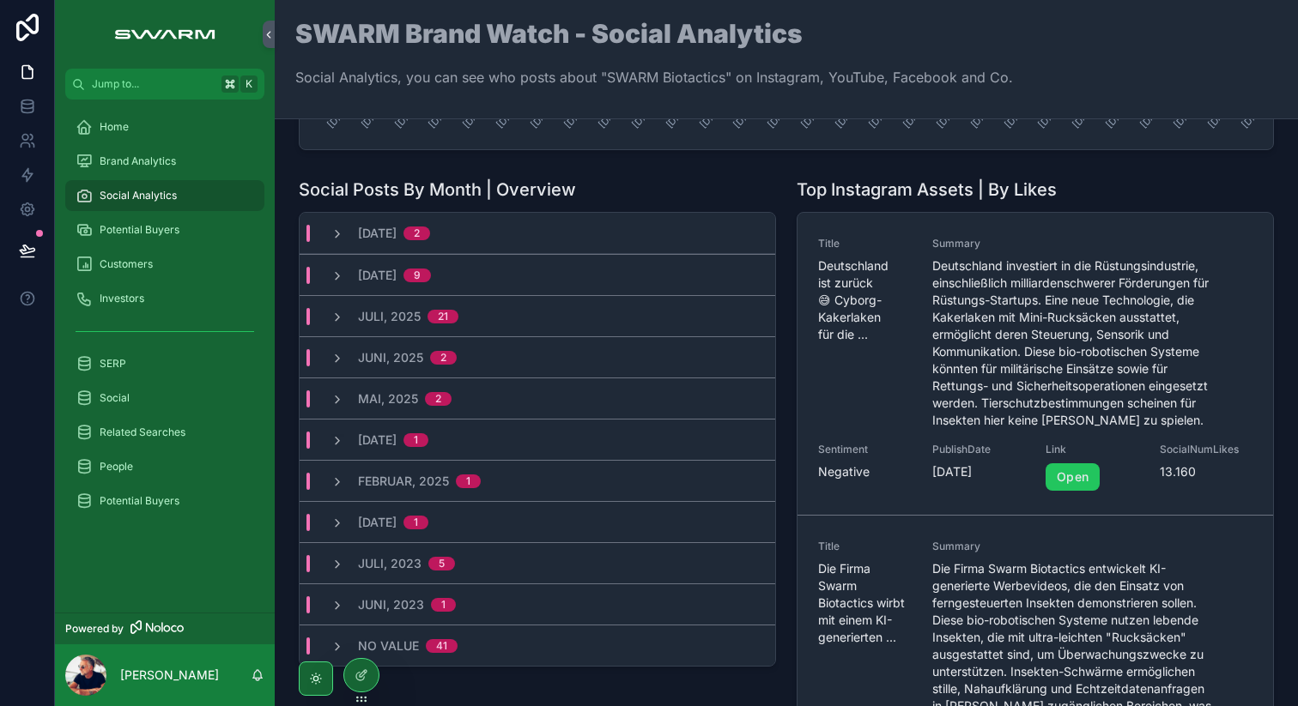
scroll to position [0, 0]
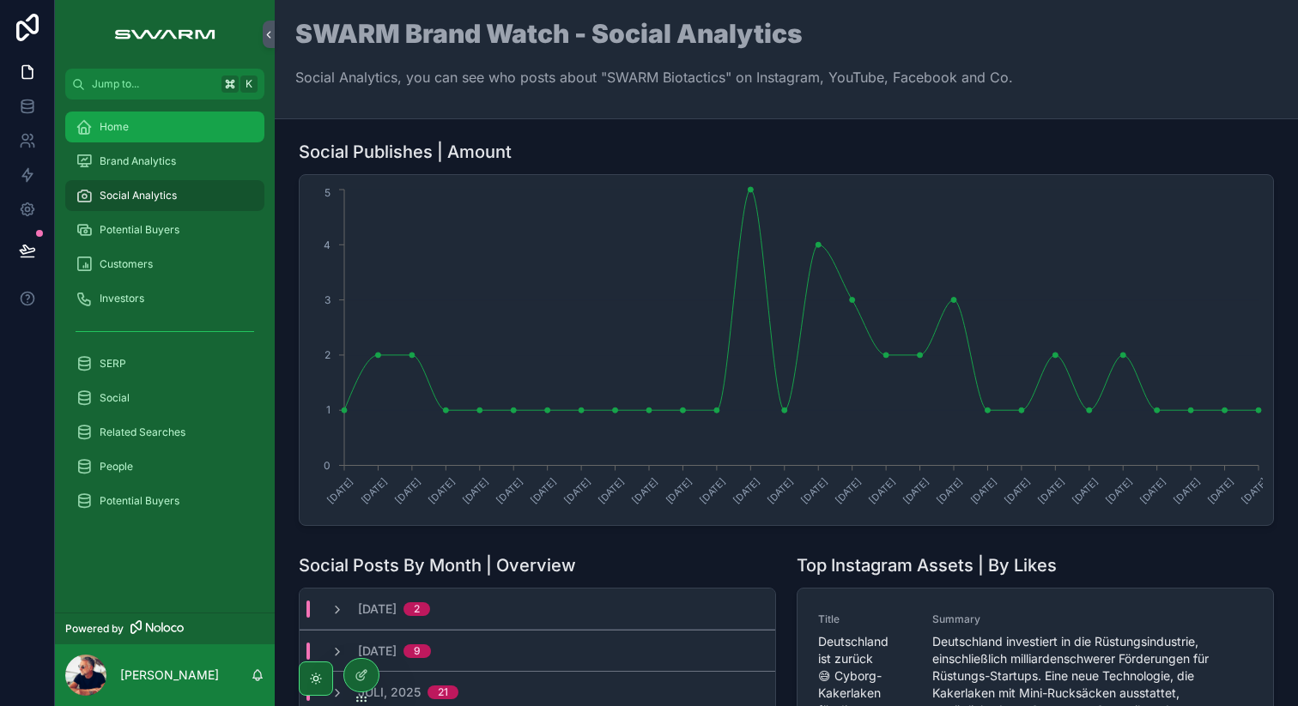
click at [145, 132] on div "Home" at bounding box center [165, 126] width 179 height 27
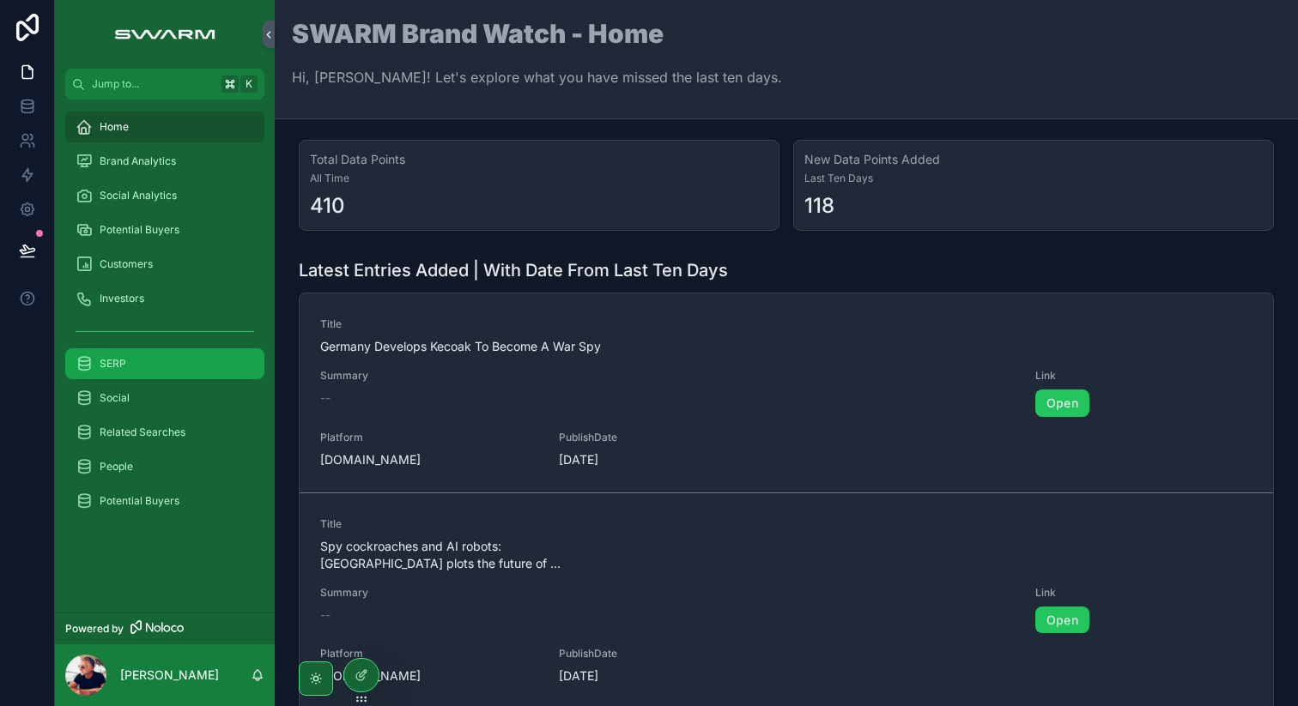
click at [116, 361] on span "SERP" at bounding box center [113, 364] width 27 height 14
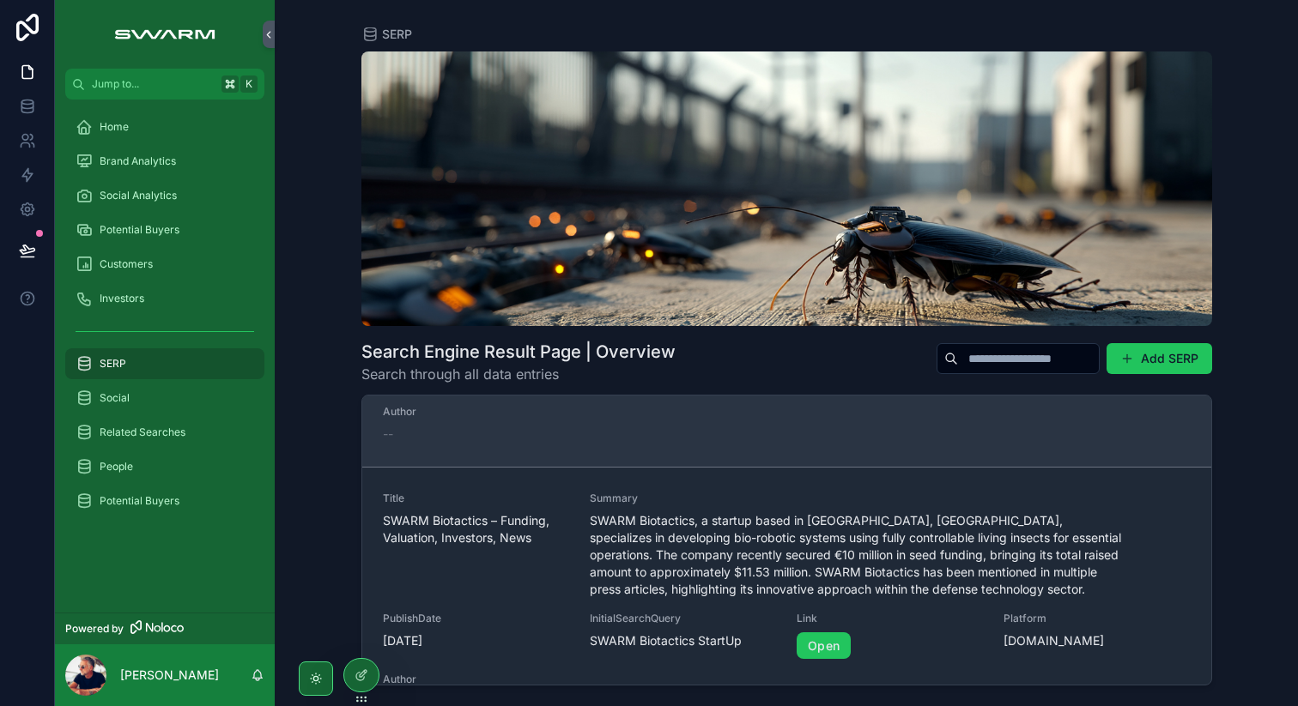
scroll to position [56716, 0]
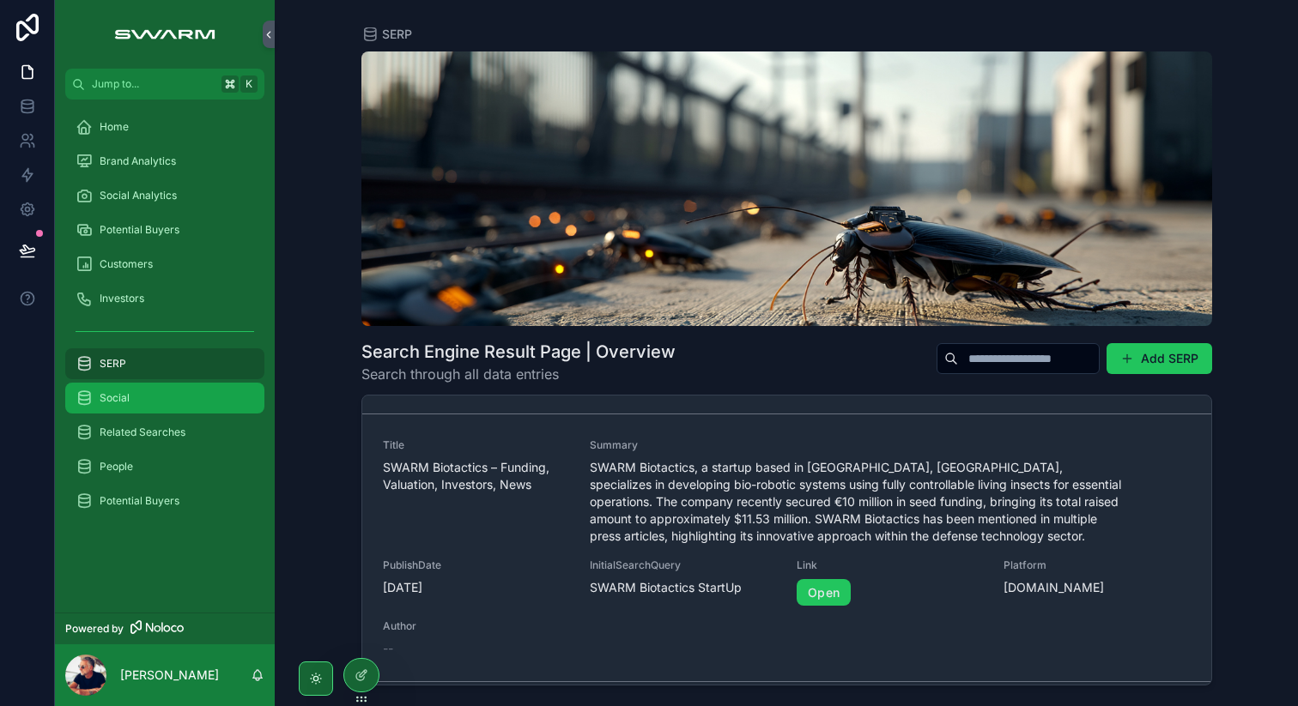
click at [130, 400] on div "Social" at bounding box center [165, 398] width 179 height 27
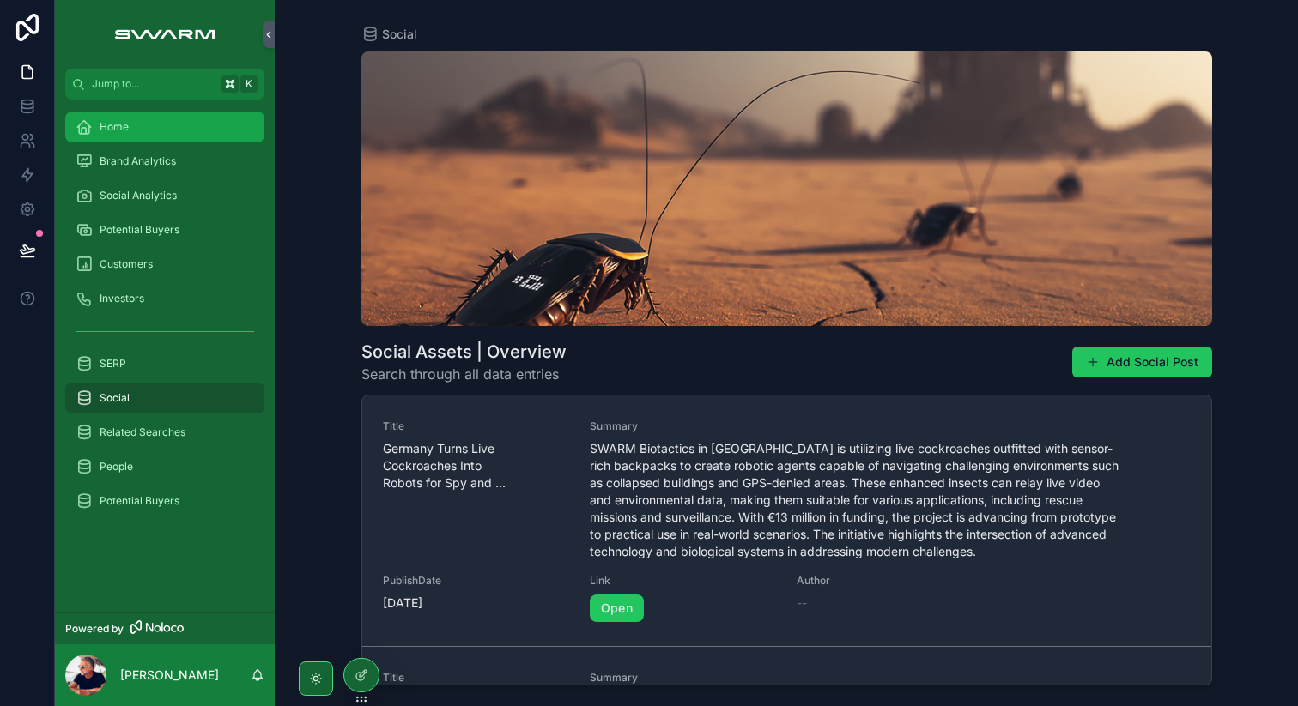
click at [125, 123] on span "Home" at bounding box center [114, 127] width 29 height 14
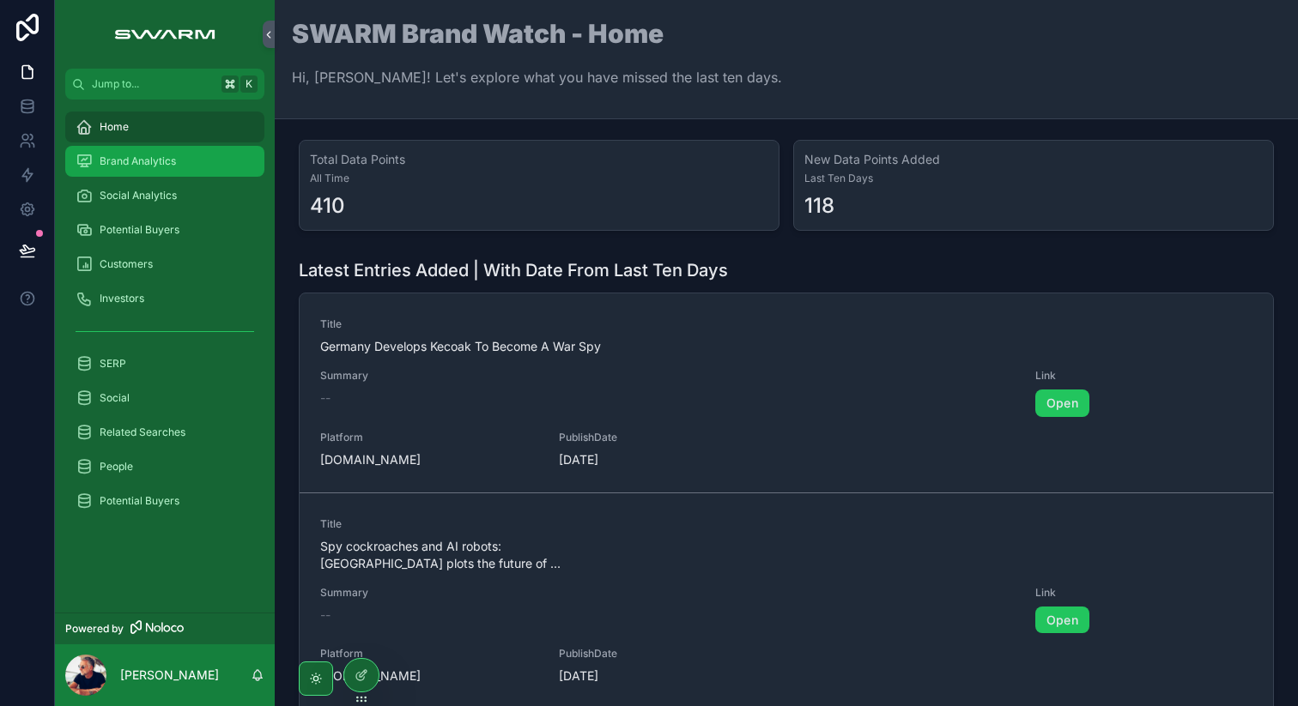
click at [151, 166] on span "Brand Analytics" at bounding box center [138, 162] width 76 height 14
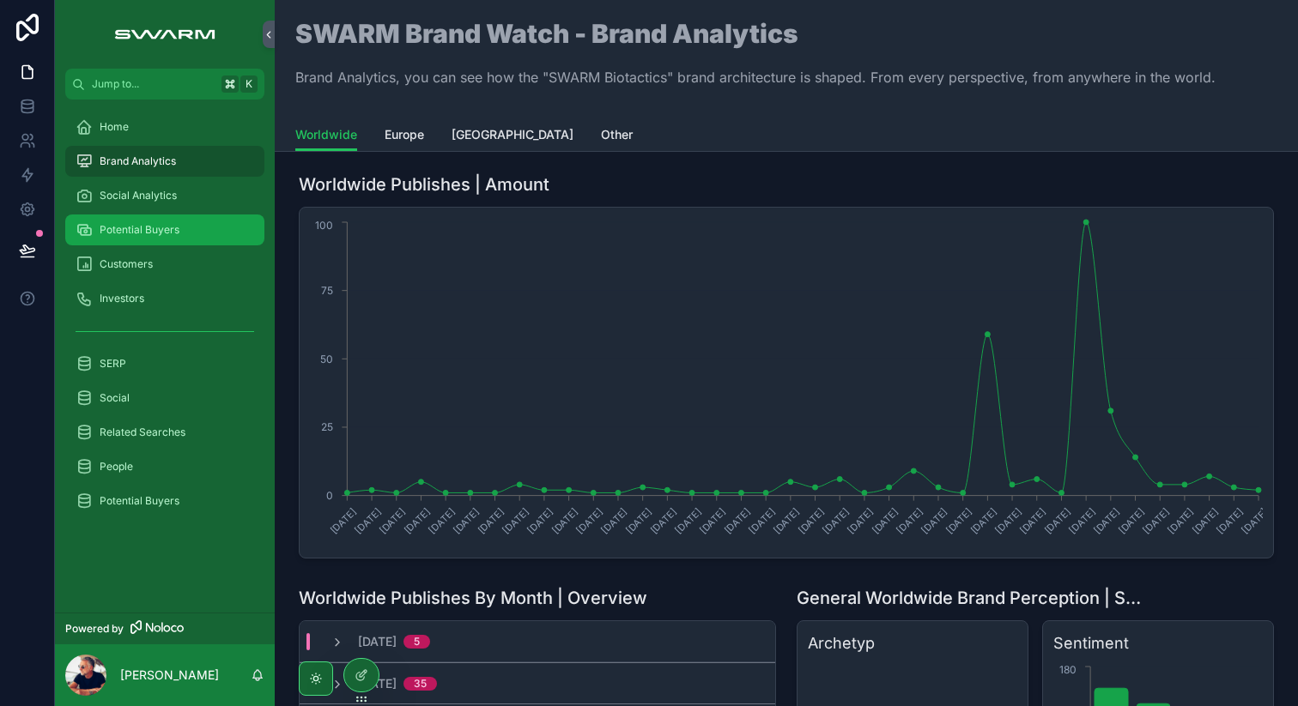
click at [155, 236] on span "Potential Buyers" at bounding box center [140, 230] width 80 height 14
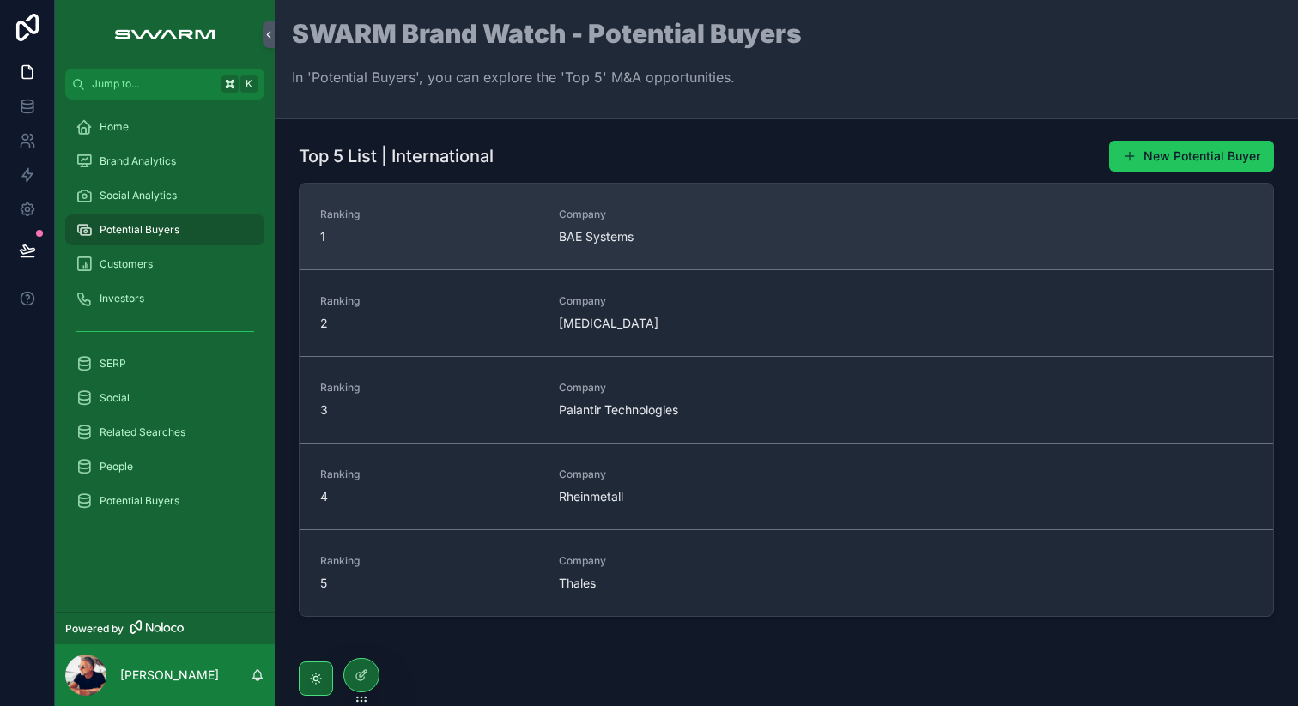
click at [621, 236] on span "BAE Systems" at bounding box center [668, 236] width 218 height 17
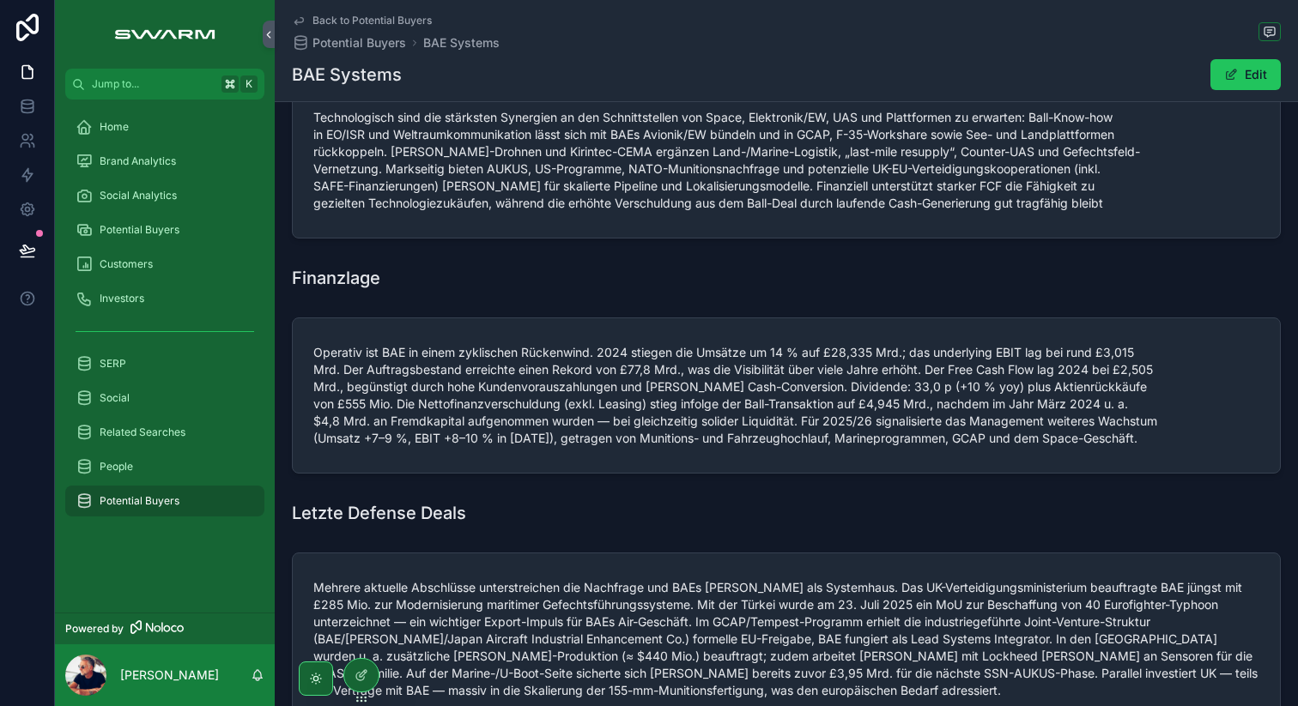
scroll to position [740, 0]
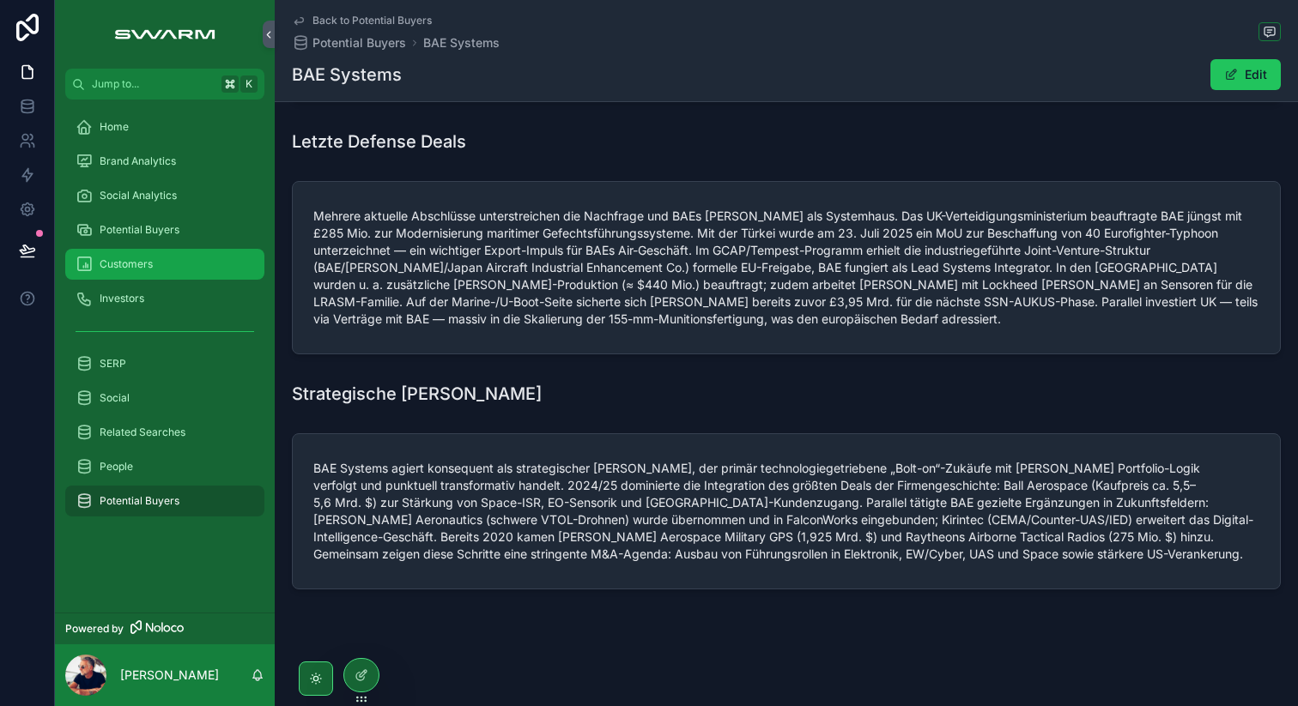
click at [160, 263] on div "Customers" at bounding box center [165, 264] width 179 height 27
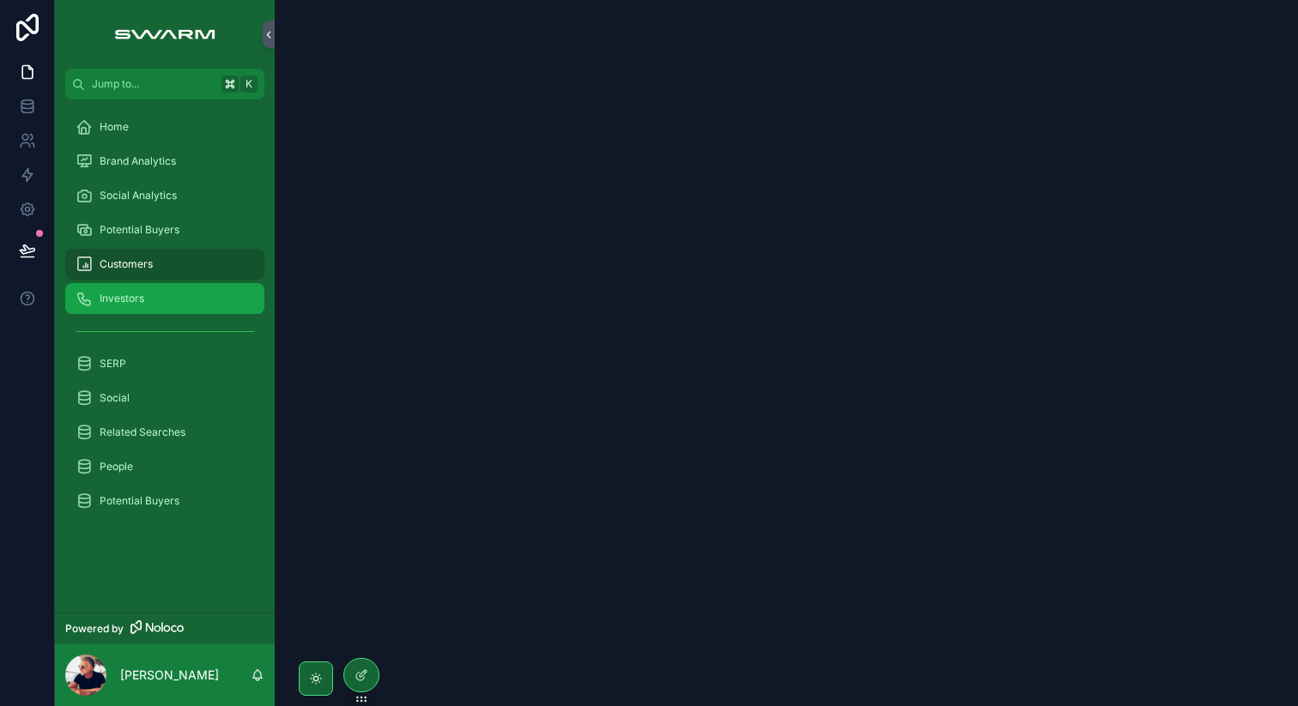
click at [143, 292] on span "Investors" at bounding box center [122, 299] width 45 height 14
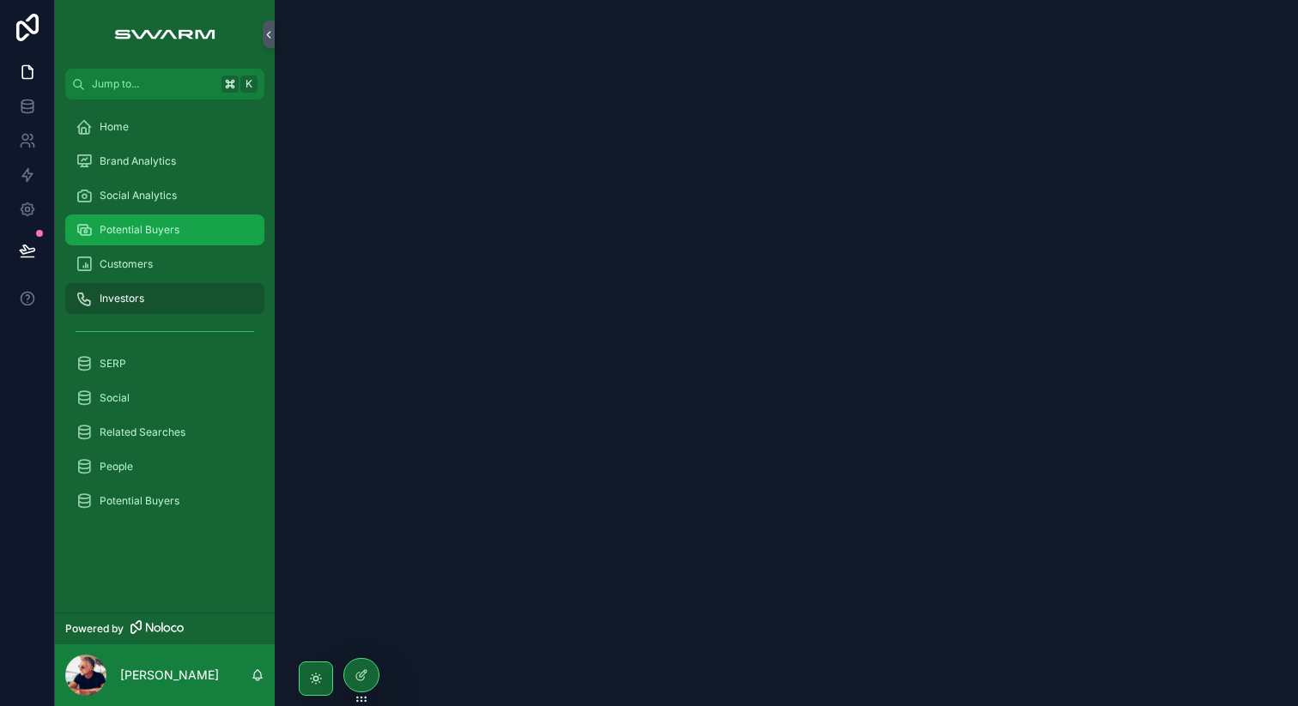
click at [154, 230] on span "Potential Buyers" at bounding box center [140, 230] width 80 height 14
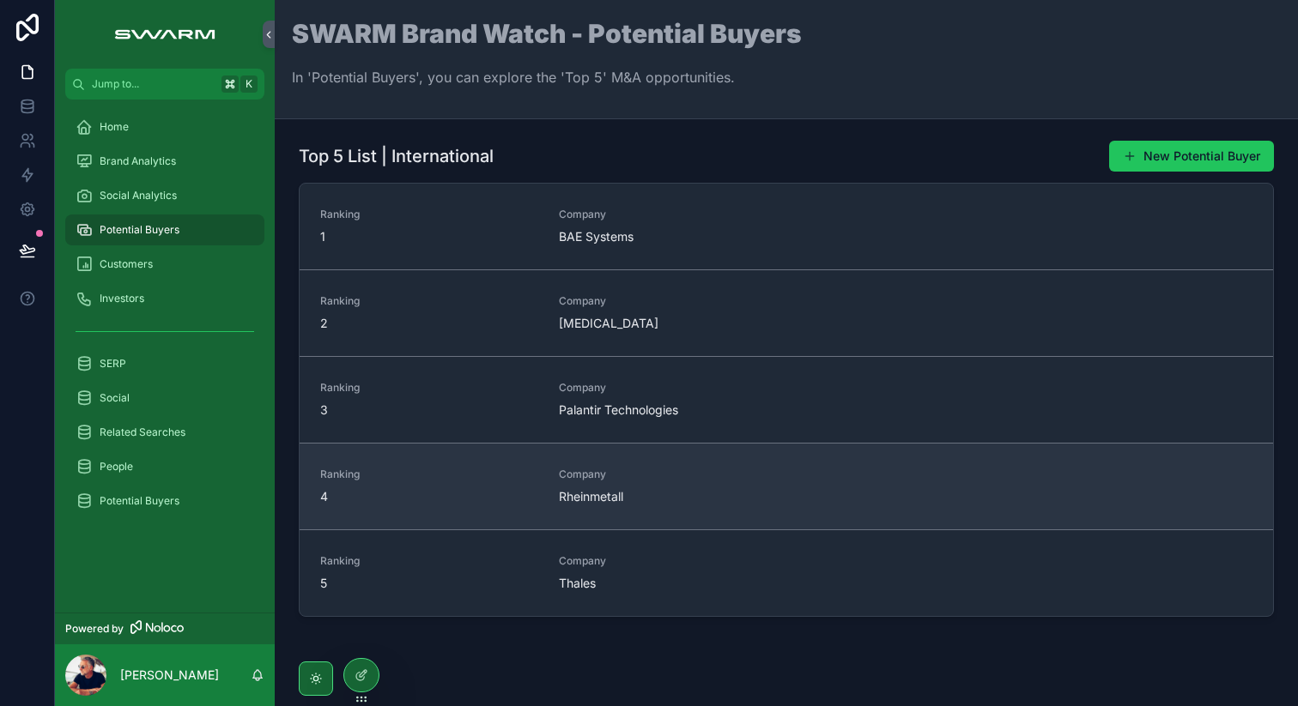
click at [595, 499] on span "Rheinmetall" at bounding box center [668, 496] width 218 height 17
